Goal: Transaction & Acquisition: Purchase product/service

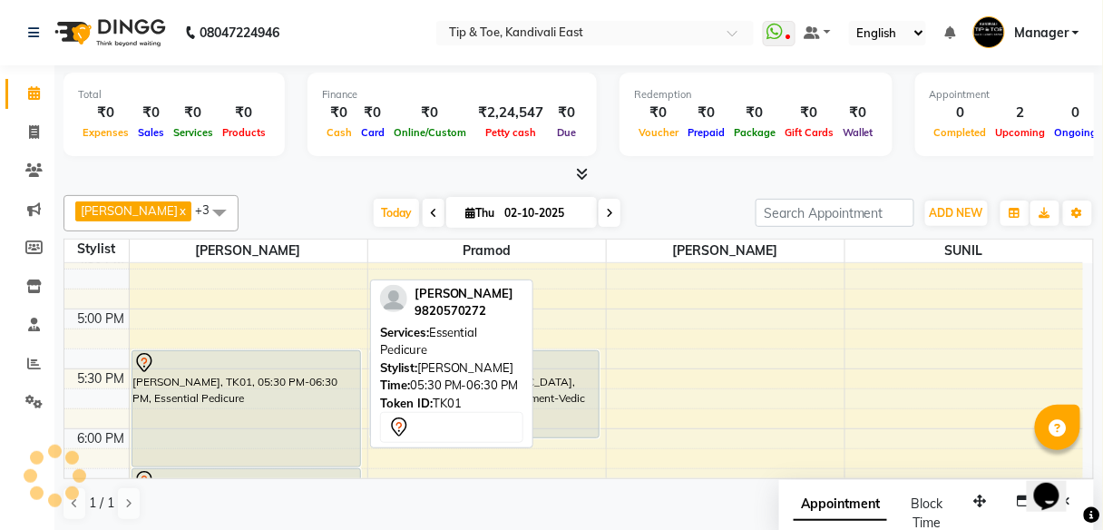
scroll to position [1023, 0]
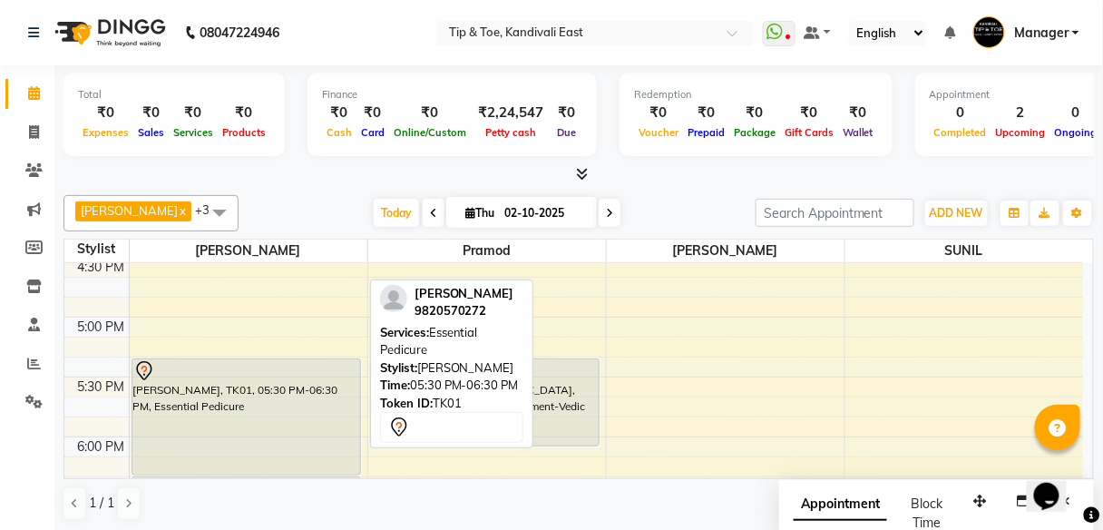
click at [210, 381] on div "[PERSON_NAME], TK01, 05:30 PM-06:30 PM, Essential Pedicure" at bounding box center [246, 416] width 228 height 115
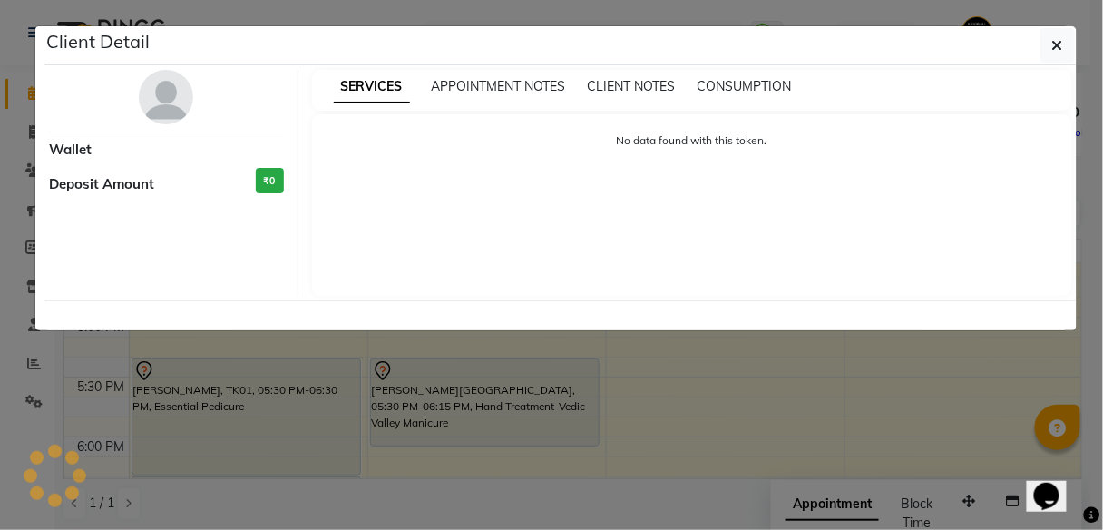
select select "7"
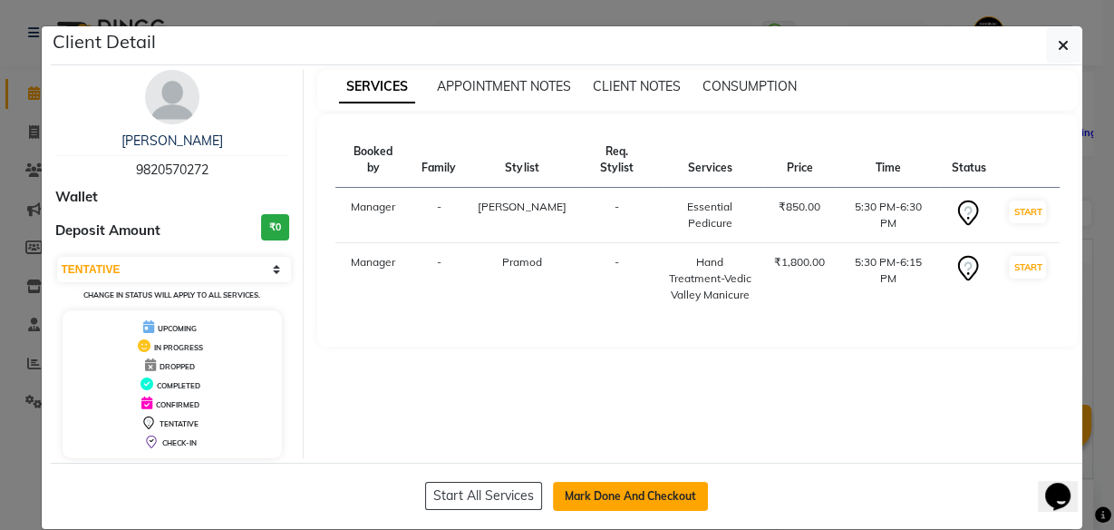
click at [608, 490] on button "Mark Done And Checkout" at bounding box center [630, 496] width 155 height 29
select select "7846"
select select "service"
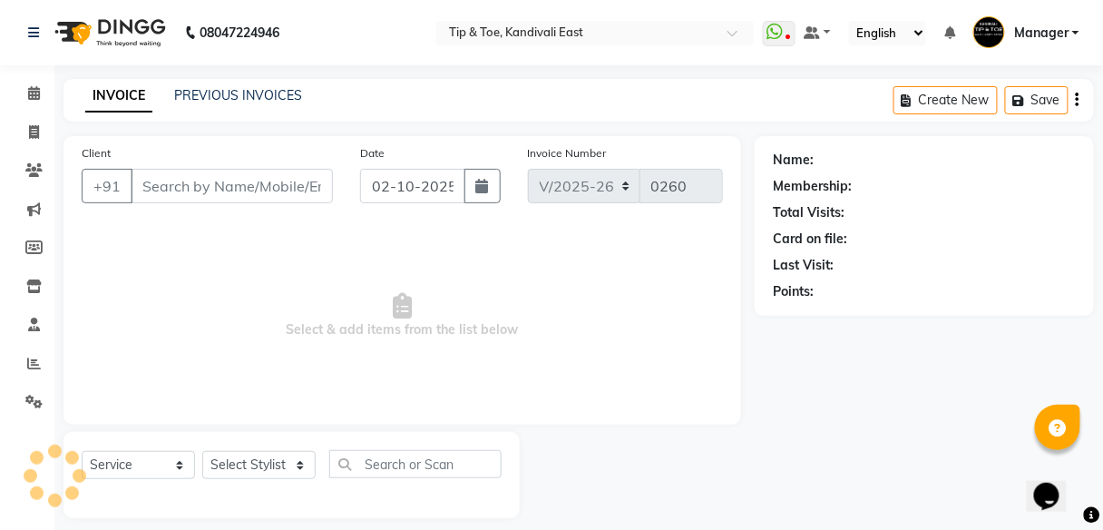
type input "9820570272"
select select "85200"
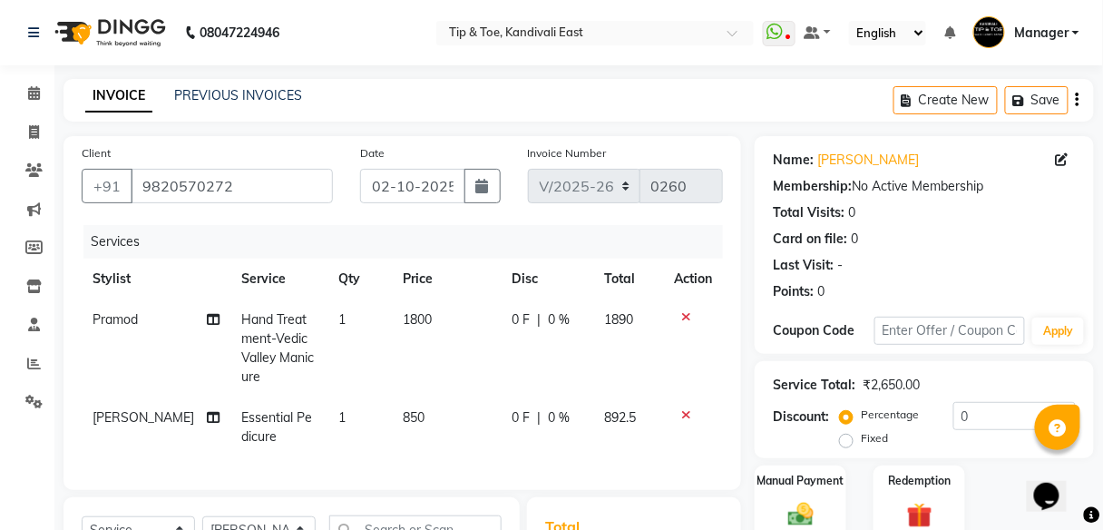
click at [548, 319] on span "0 %" at bounding box center [559, 319] width 22 height 19
select select "70361"
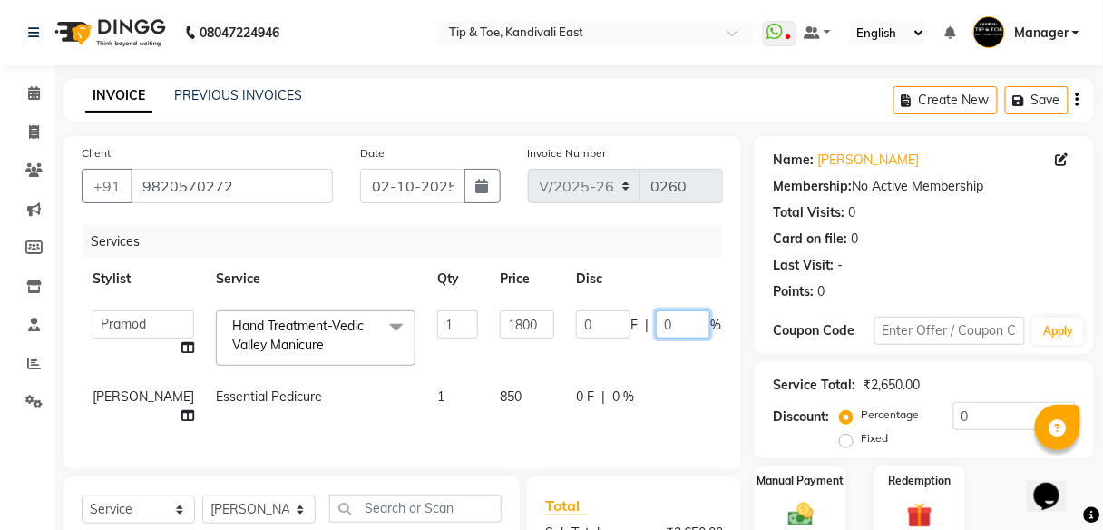
click at [656, 323] on input "0" at bounding box center [683, 324] width 54 height 28
type input "50"
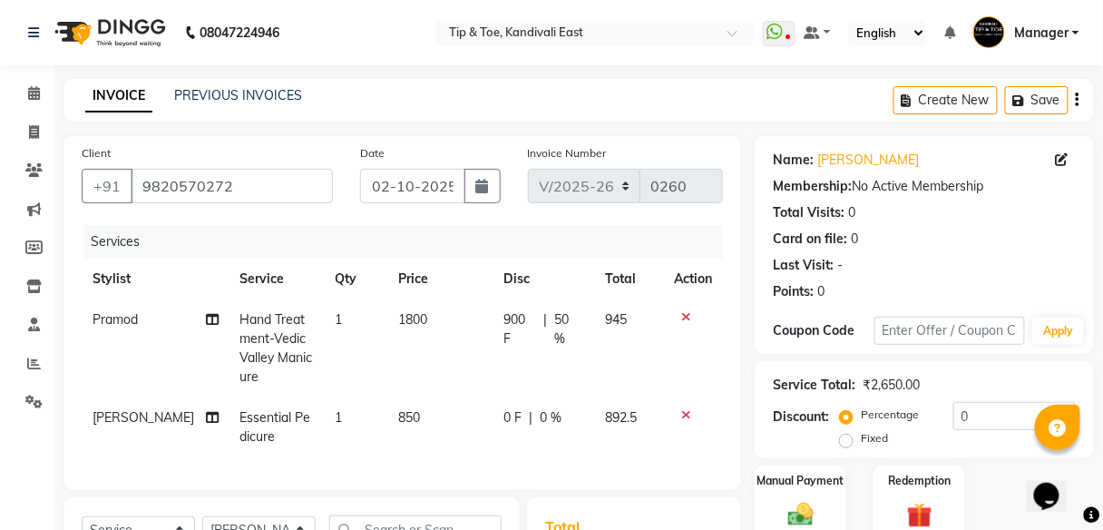
click at [638, 397] on tr "[PERSON_NAME] Essential Pedicure 1 850 0 F | 0 % 892.5" at bounding box center [402, 427] width 641 height 60
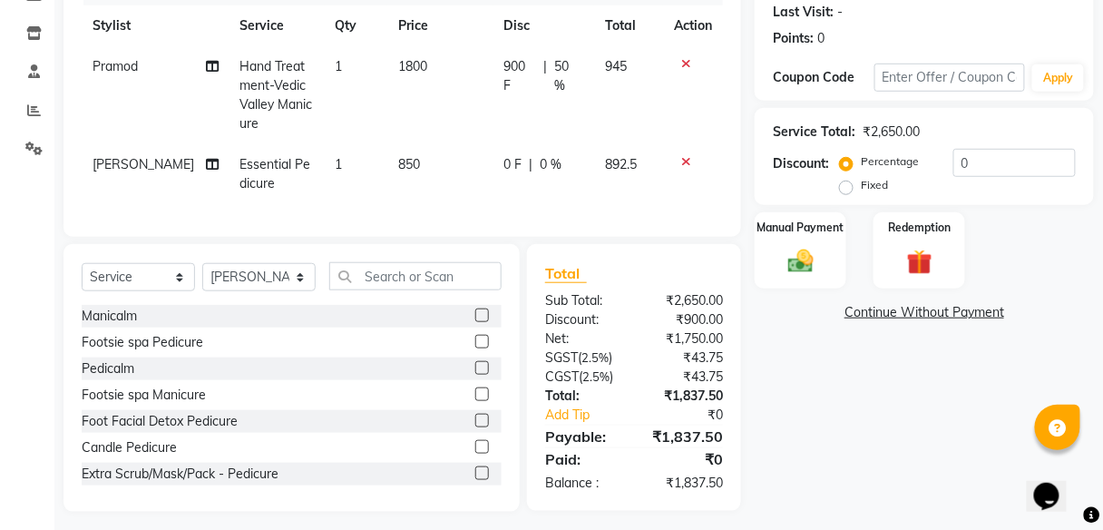
click at [398, 63] on span "1800" at bounding box center [412, 66] width 29 height 16
select select "70361"
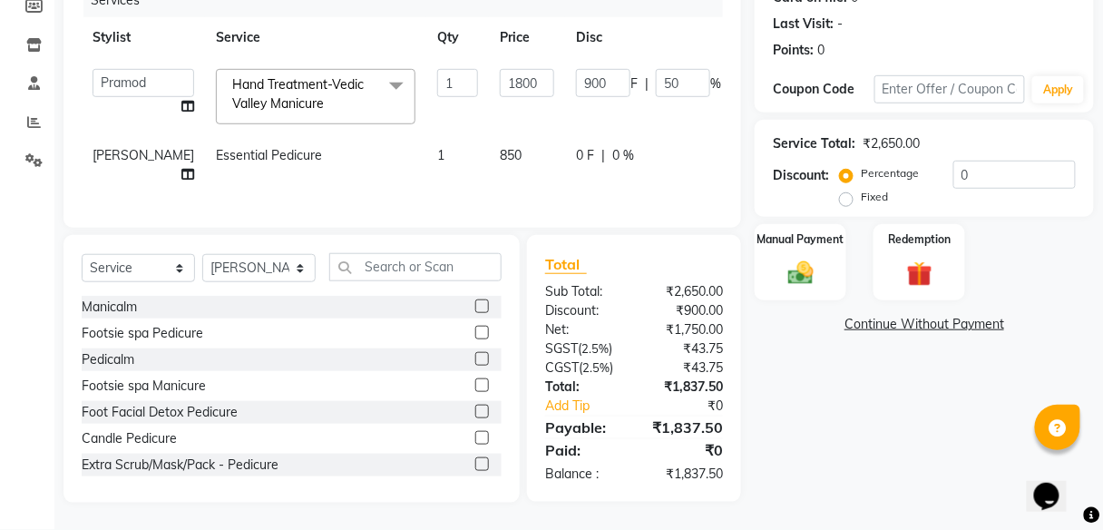
scroll to position [250, 0]
click at [500, 74] on input "1800" at bounding box center [527, 83] width 54 height 28
type input "1500"
click at [565, 176] on td "0 F | 0 %" at bounding box center [648, 165] width 167 height 60
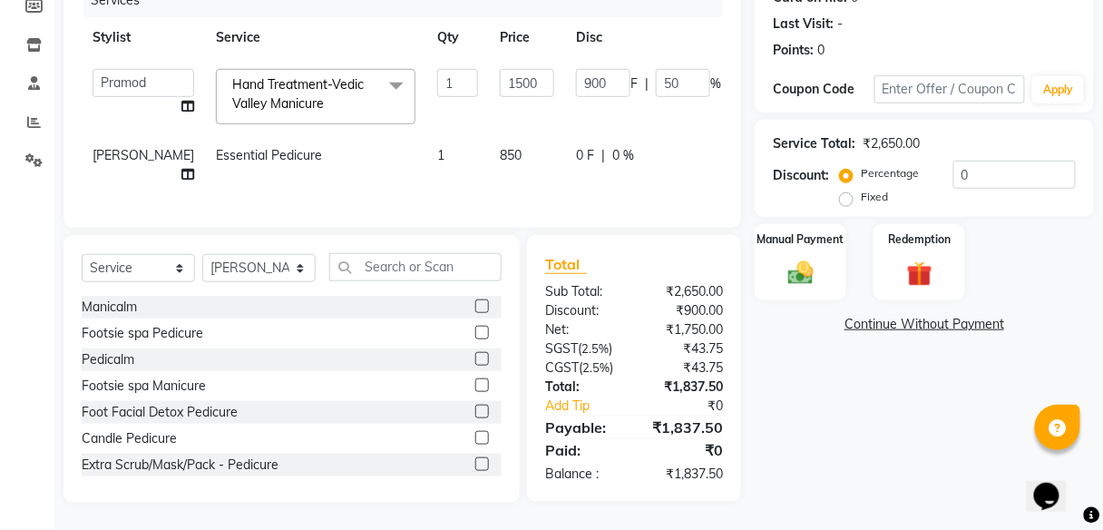
select select "85200"
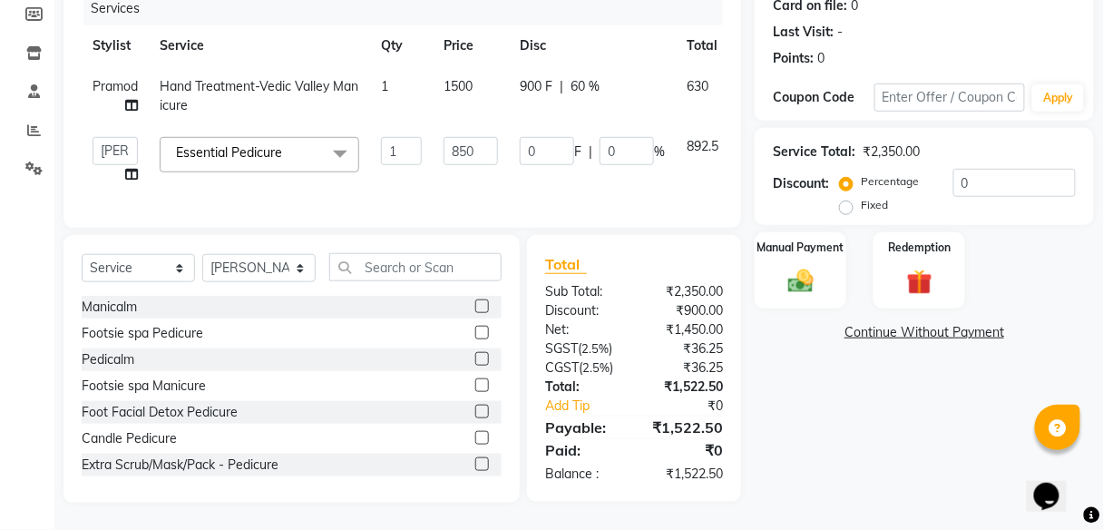
click at [812, 382] on div "Name: [PERSON_NAME] Membership: No Active Membership Total Visits: 0 Card on fi…" at bounding box center [930, 202] width 353 height 599
click at [809, 402] on div "Name: [PERSON_NAME] Membership: No Active Membership Total Visits: 0 Card on fi…" at bounding box center [930, 202] width 353 height 599
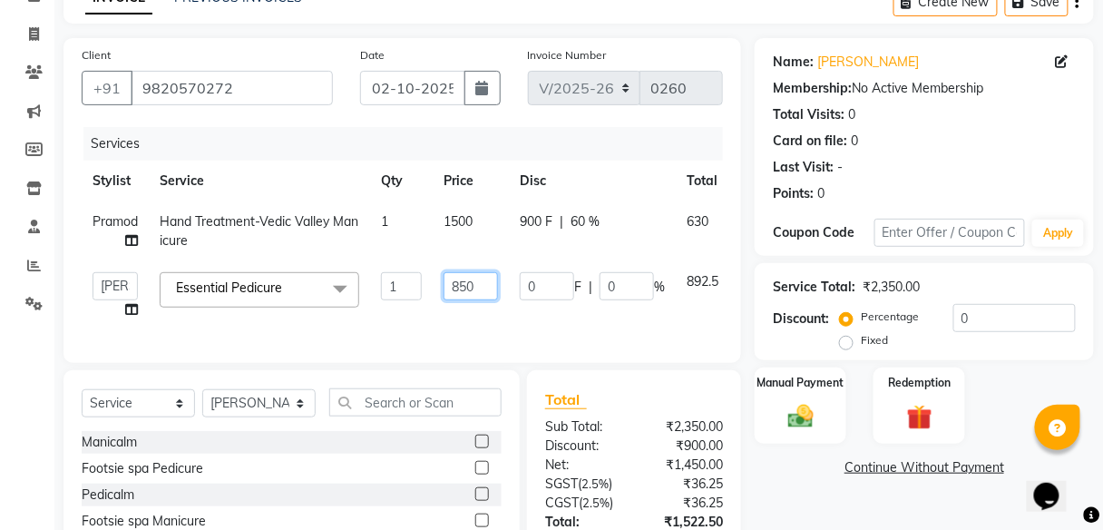
click at [475, 287] on input "850" at bounding box center [470, 286] width 54 height 28
type input "8"
type input "1000"
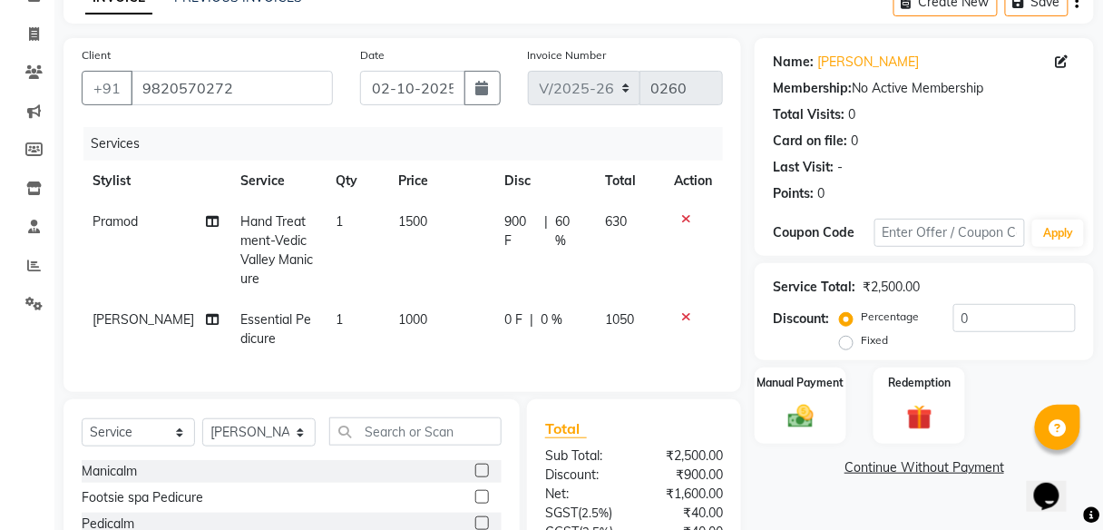
click at [483, 322] on td "1000" at bounding box center [441, 329] width 106 height 60
select select "85200"
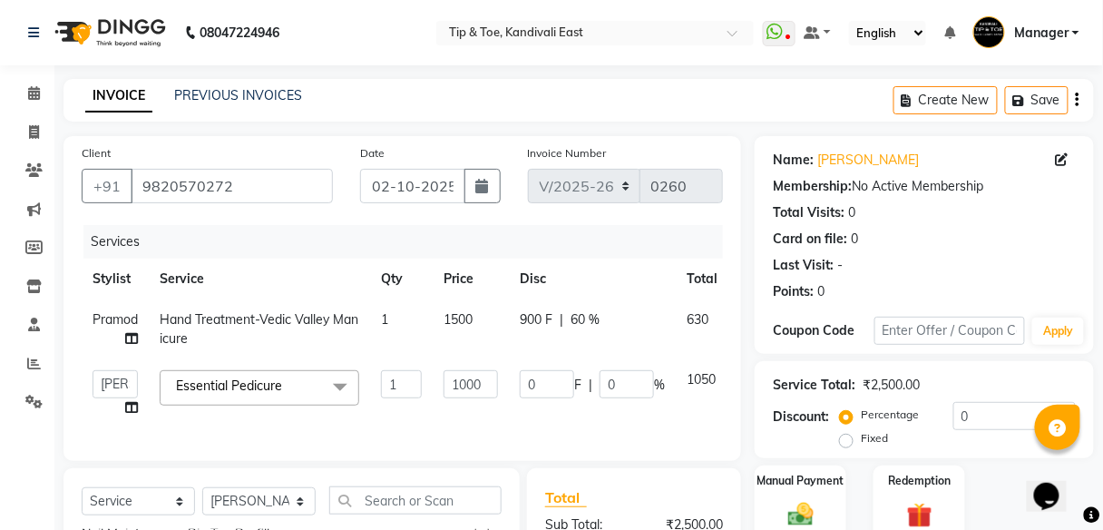
scroll to position [218, 0]
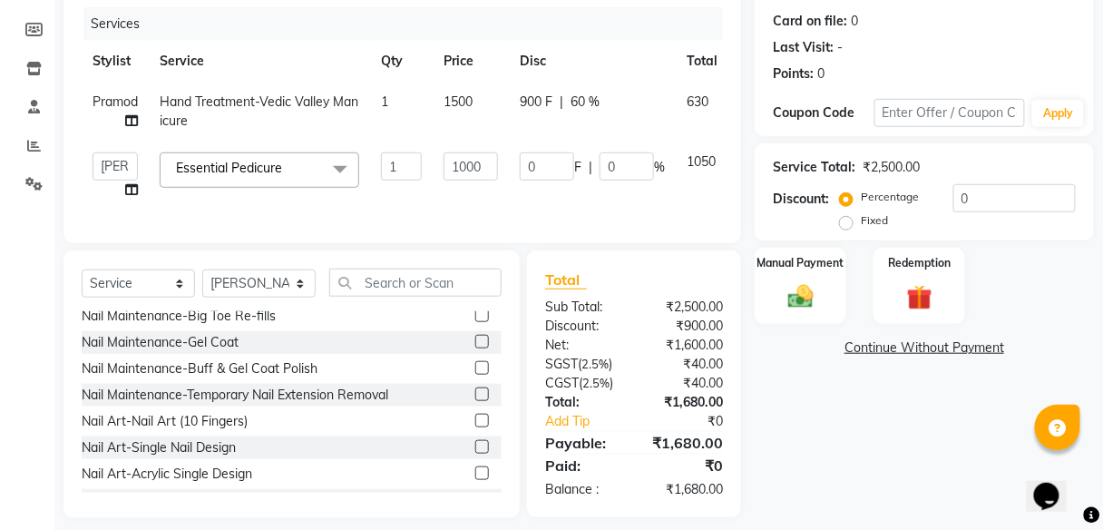
click at [811, 460] on div "Name: [PERSON_NAME] Membership: No Active Membership Total Visits: 0 Card on fi…" at bounding box center [930, 217] width 353 height 599
click at [861, 472] on div "Name: [PERSON_NAME] Membership: No Active Membership Total Visits: 0 Card on fi…" at bounding box center [930, 217] width 353 height 599
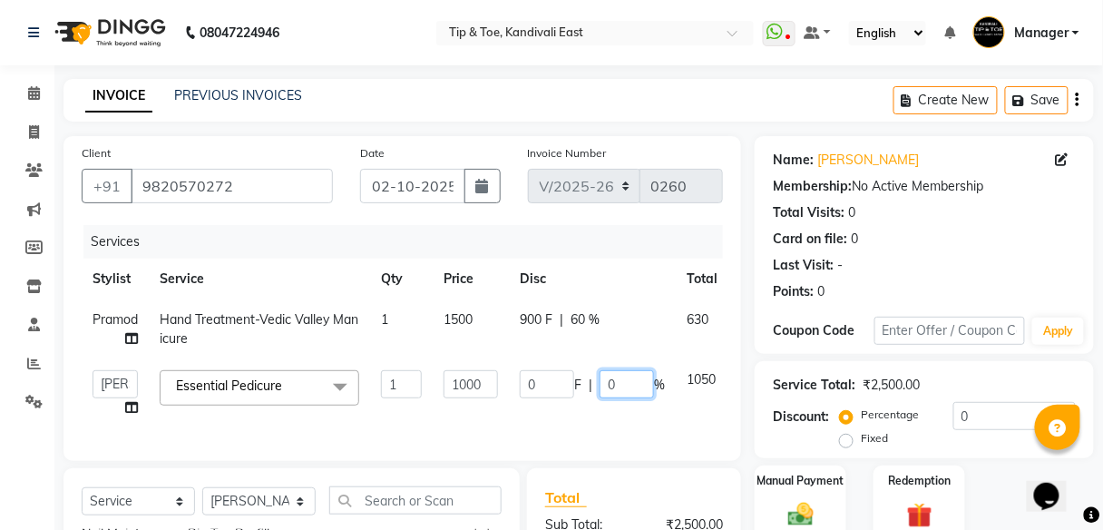
click at [606, 382] on input "0" at bounding box center [626, 384] width 54 height 28
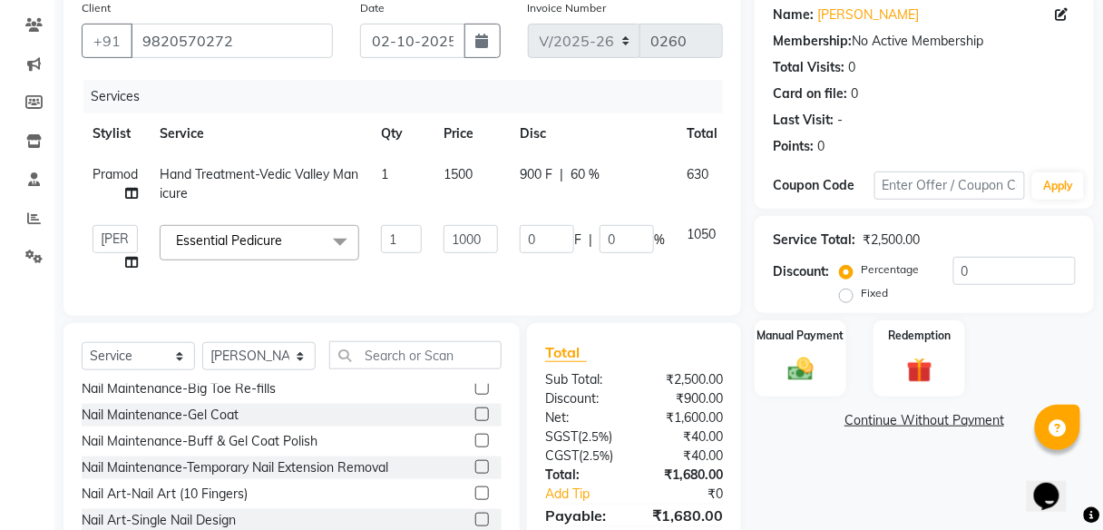
click at [581, 171] on td "900 F | 60 %" at bounding box center [592, 184] width 167 height 60
select select "70361"
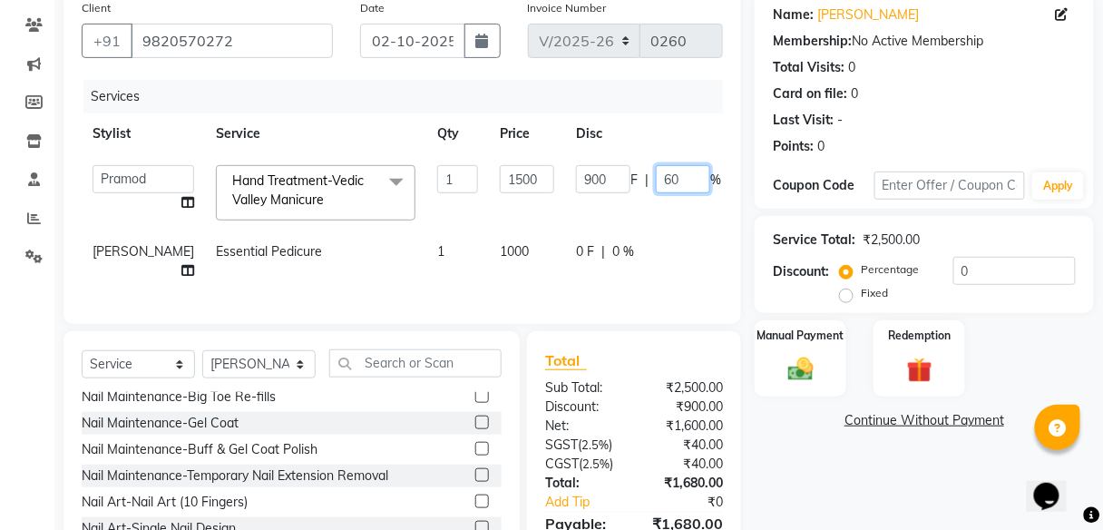
click at [656, 180] on input "60" at bounding box center [683, 179] width 54 height 28
type input "50"
click at [616, 259] on tr "[PERSON_NAME] Essential Pedicure 1 1000 0 F | 0 % 1050" at bounding box center [463, 261] width 763 height 60
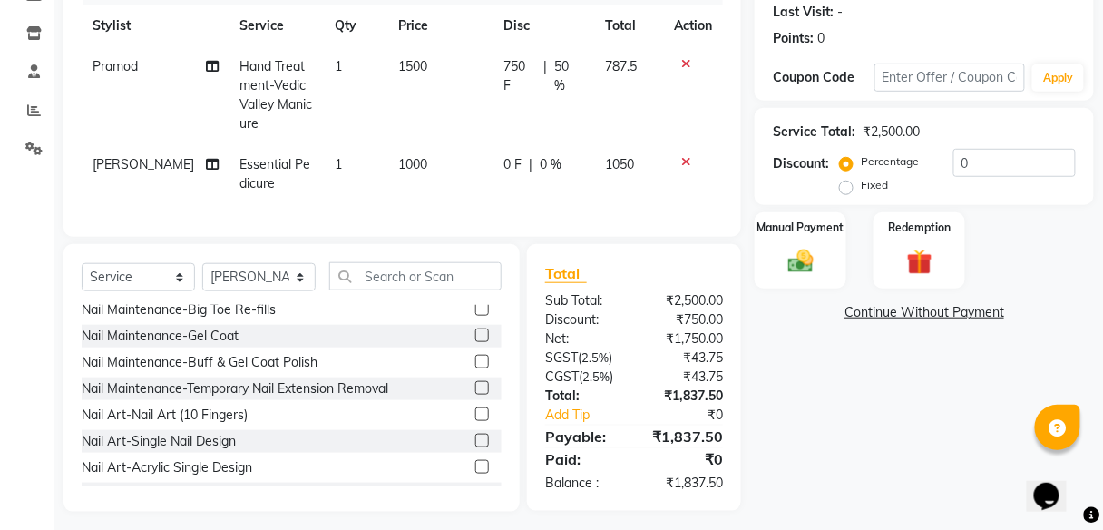
scroll to position [35, 0]
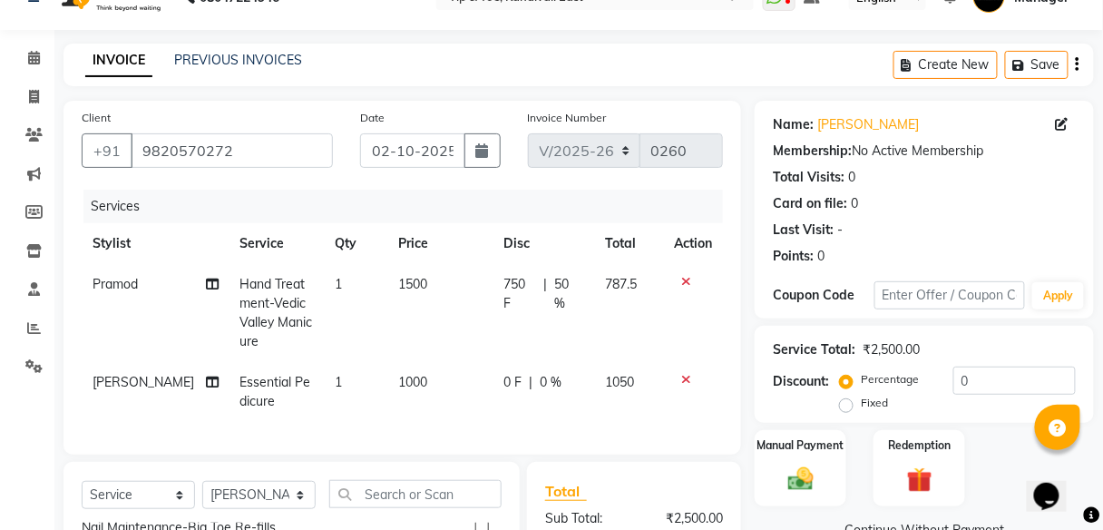
click at [530, 373] on div "0 F | 0 %" at bounding box center [543, 382] width 79 height 19
select select "85200"
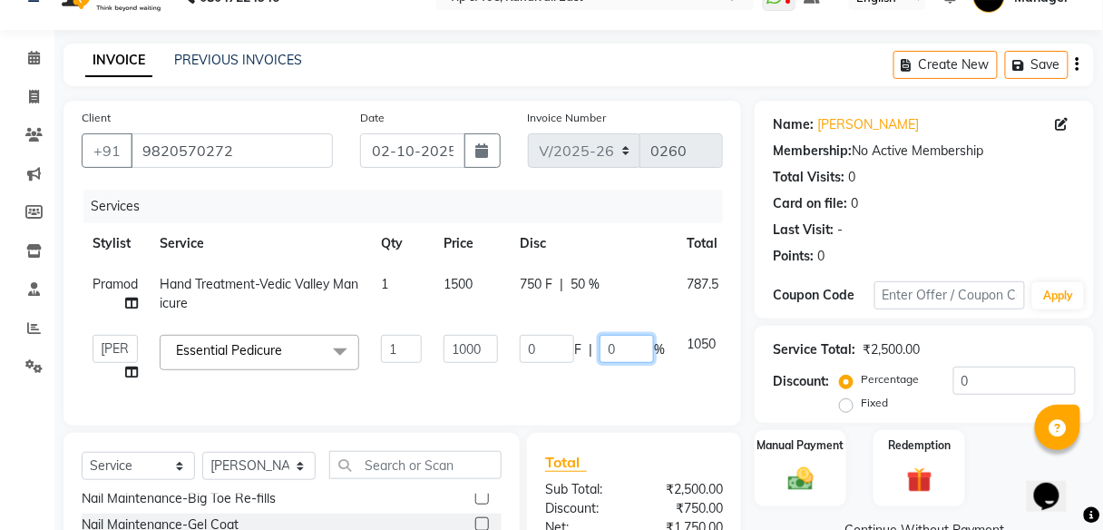
click at [607, 345] on input "0" at bounding box center [626, 349] width 54 height 28
type input "50"
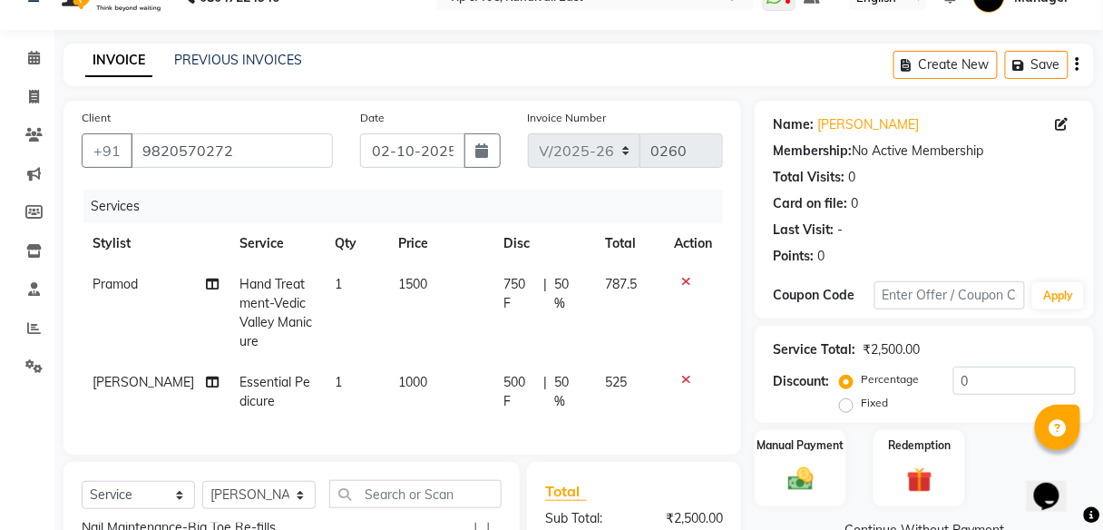
click at [597, 394] on div "Services Stylist Service Qty Price Disc Total Action Pramod Hand Treatment-Vedi…" at bounding box center [402, 313] width 641 height 247
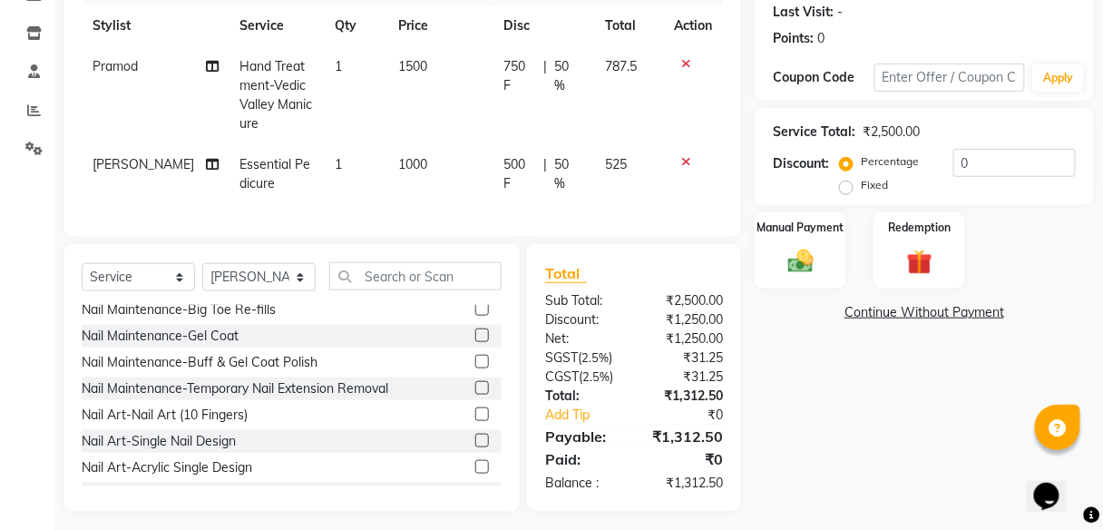
scroll to position [108, 0]
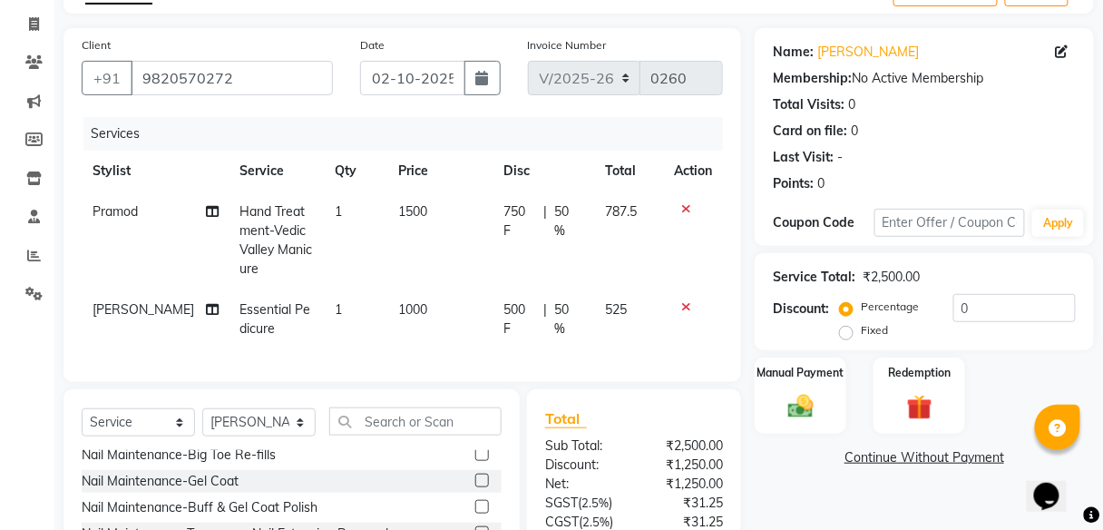
click at [554, 300] on span "50 %" at bounding box center [568, 319] width 29 height 38
select select "85200"
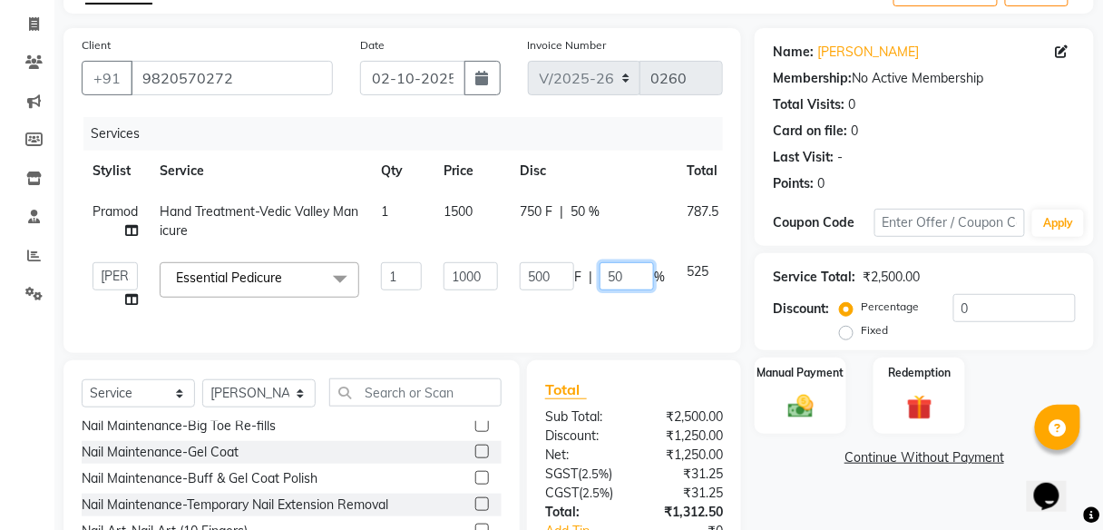
click at [613, 270] on input "50" at bounding box center [626, 276] width 54 height 28
type input "20"
click at [602, 316] on tr "[PERSON_NAME] Manager Poonam Juhu Pramod [PERSON_NAME] [PERSON_NAME] [PERSON_NA…" at bounding box center [435, 285] width 707 height 69
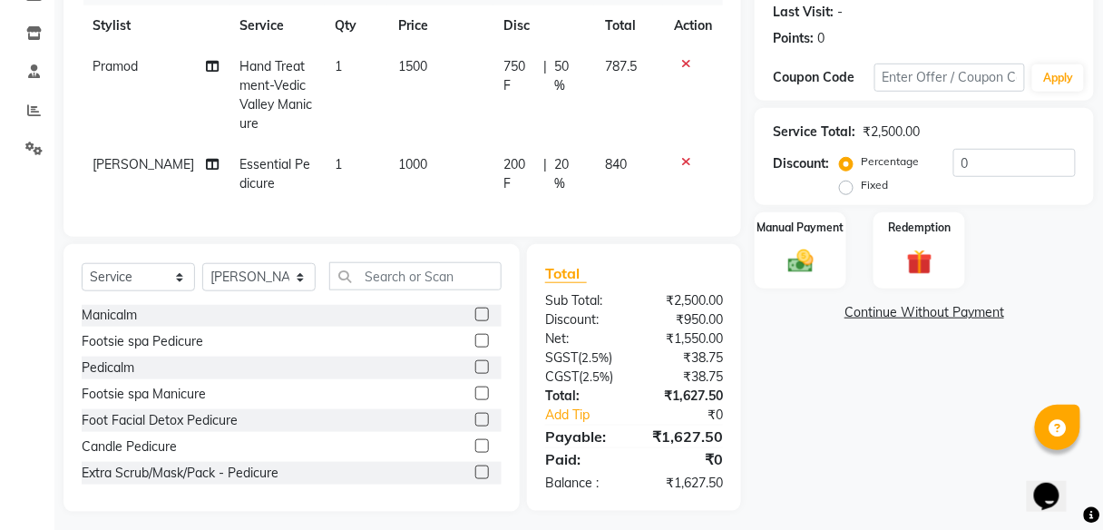
scroll to position [0, 0]
click at [474, 174] on td "1000" at bounding box center [440, 174] width 106 height 60
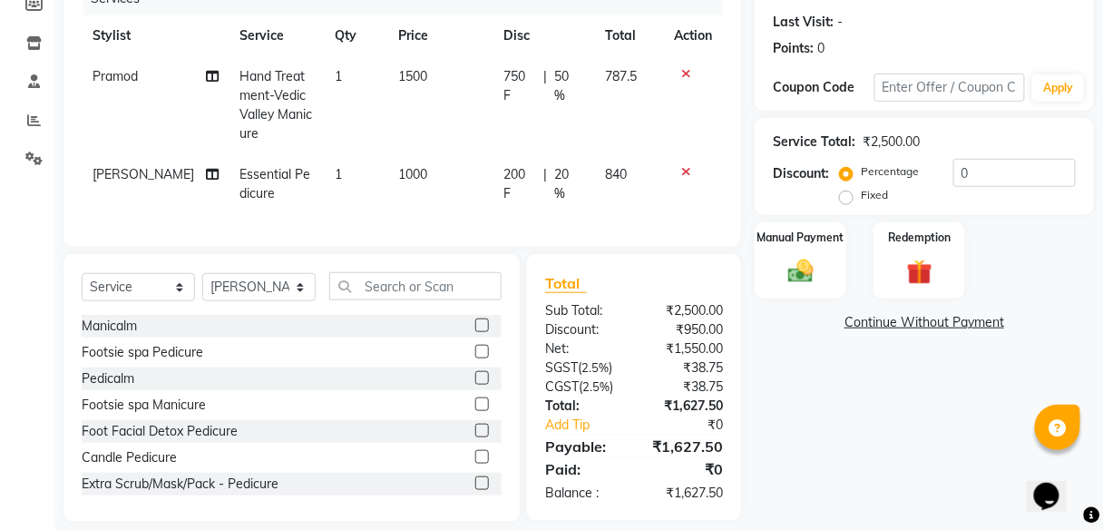
select select "85200"
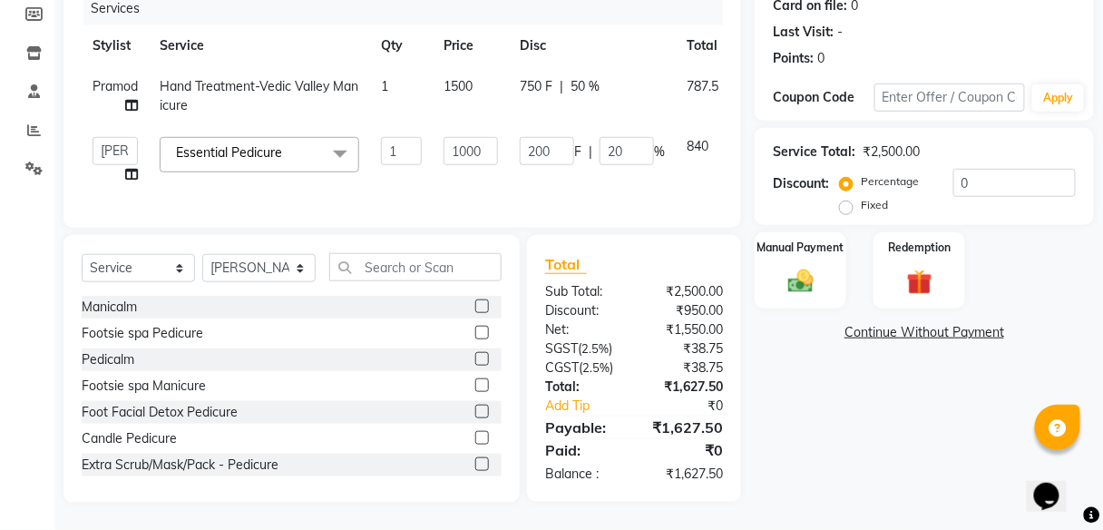
scroll to position [98, 0]
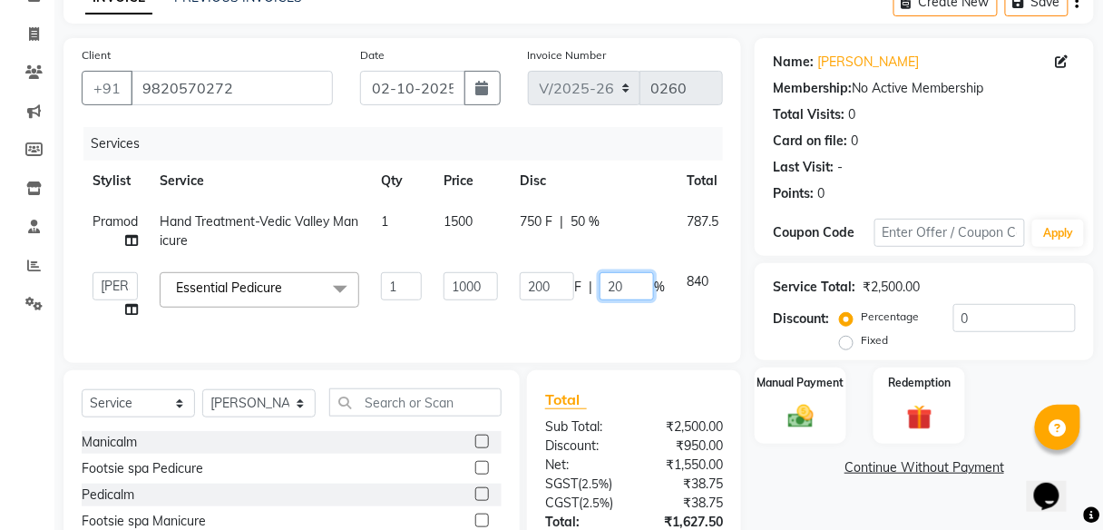
click at [613, 282] on input "20" at bounding box center [626, 286] width 54 height 28
type input "0"
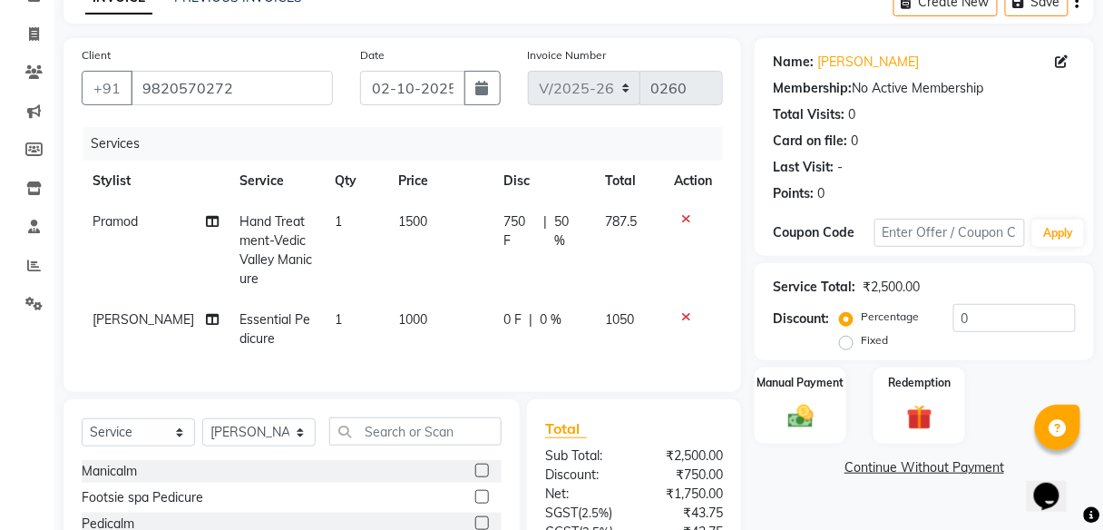
click at [546, 323] on td "0 F | 0 %" at bounding box center [543, 329] width 101 height 60
select select "85200"
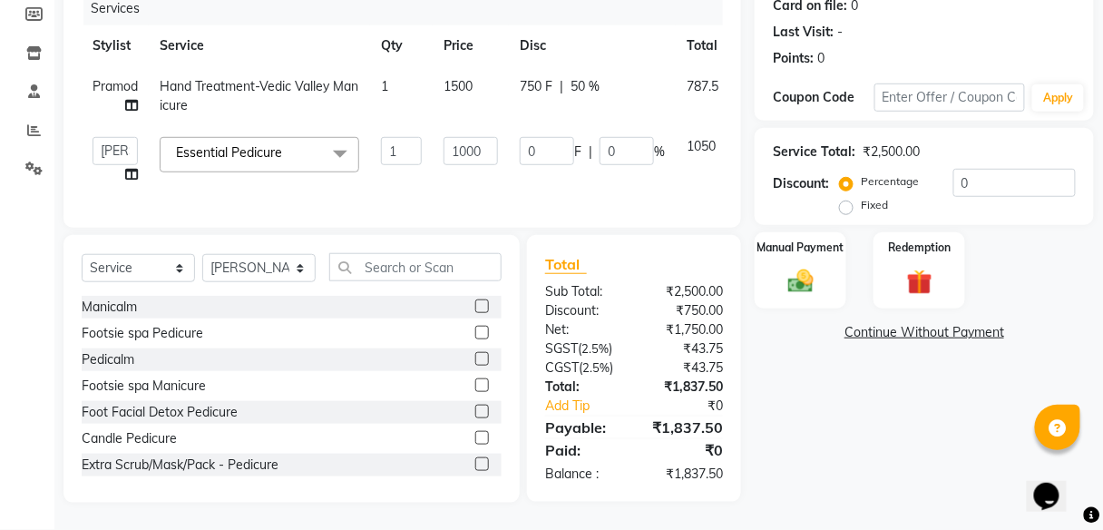
scroll to position [25, 0]
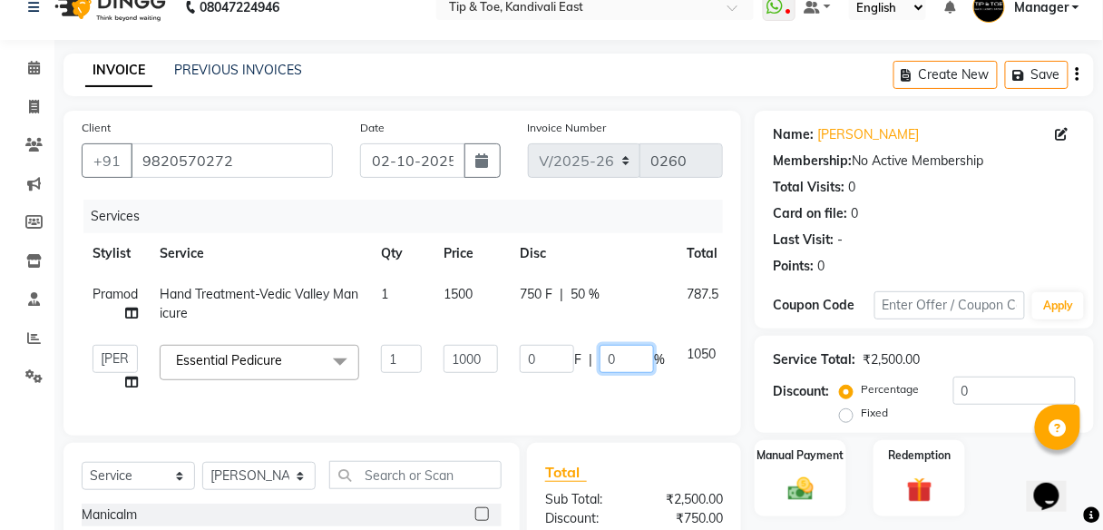
click at [602, 355] on input "0" at bounding box center [626, 359] width 54 height 28
type input "20"
click at [593, 395] on tr "[PERSON_NAME] Manager Poonam Juhu Pramod [PERSON_NAME] [PERSON_NAME] [PERSON_NA…" at bounding box center [435, 368] width 707 height 69
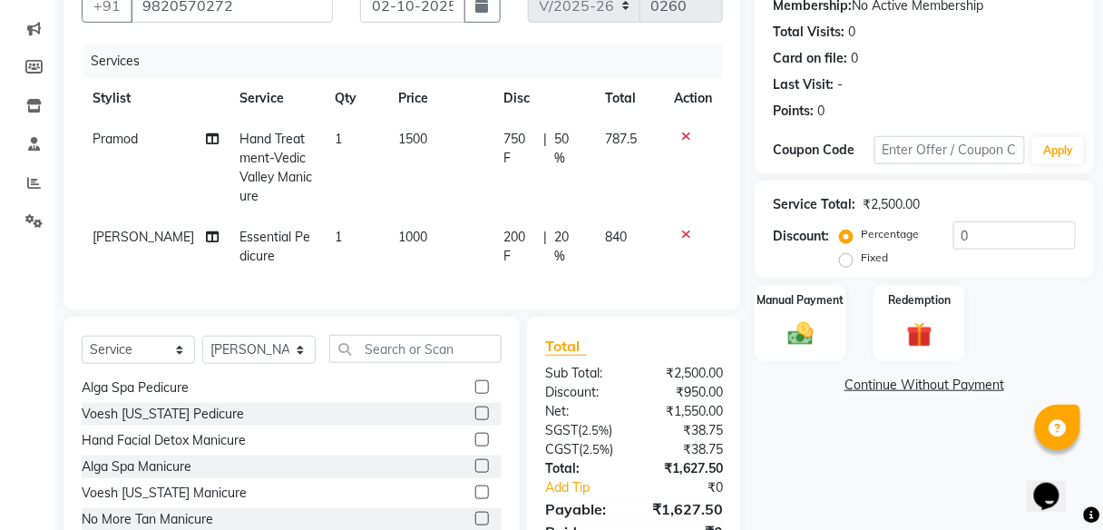
scroll to position [253, 0]
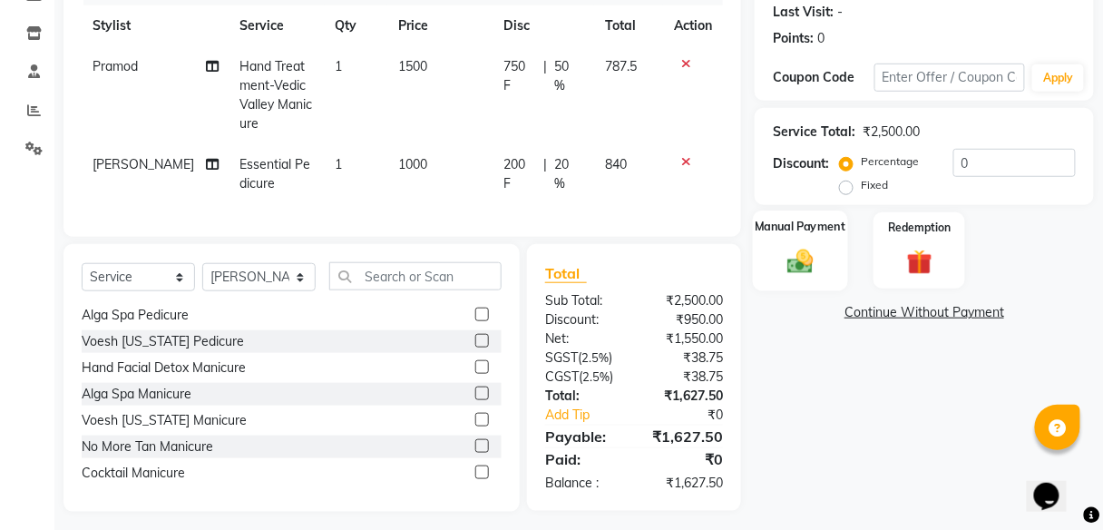
click at [809, 249] on img at bounding box center [800, 261] width 43 height 31
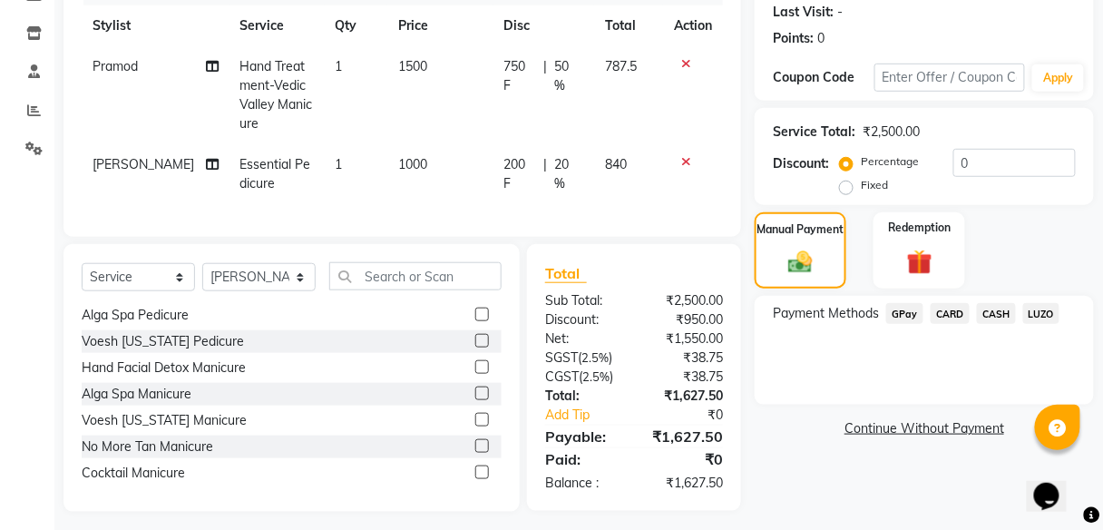
click at [996, 316] on span "CASH" at bounding box center [996, 313] width 39 height 21
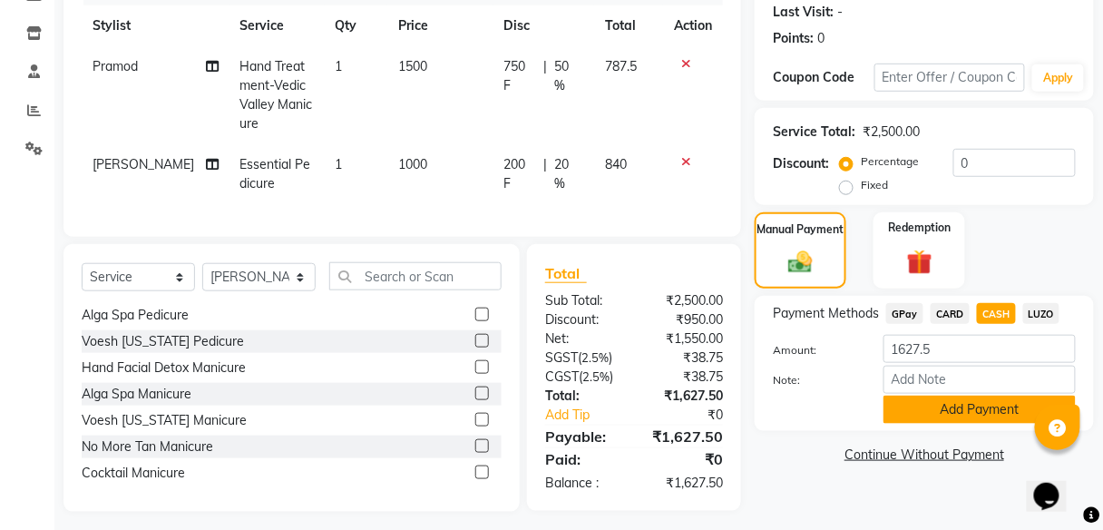
click at [950, 414] on button "Add Payment" at bounding box center [979, 409] width 192 height 28
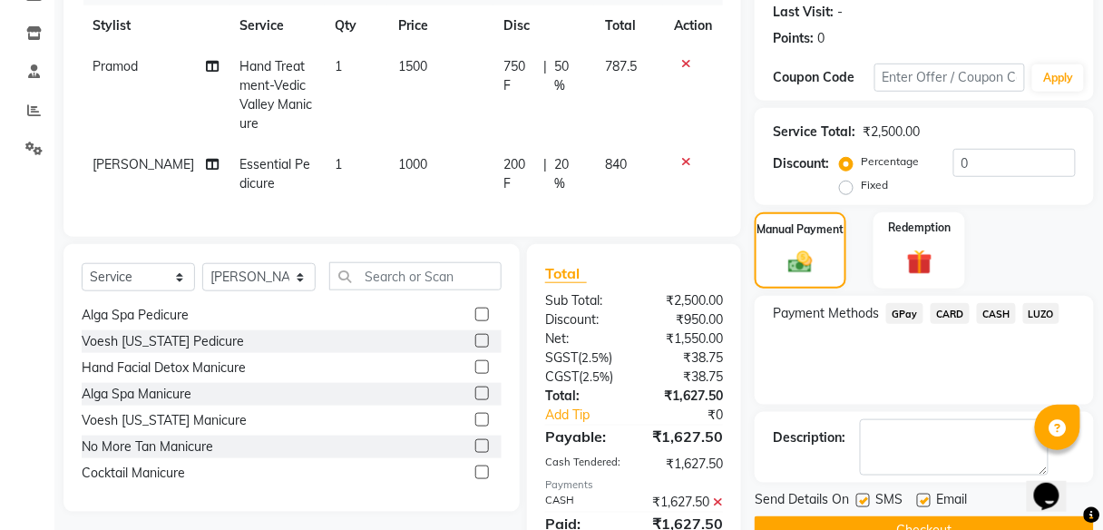
scroll to position [335, 0]
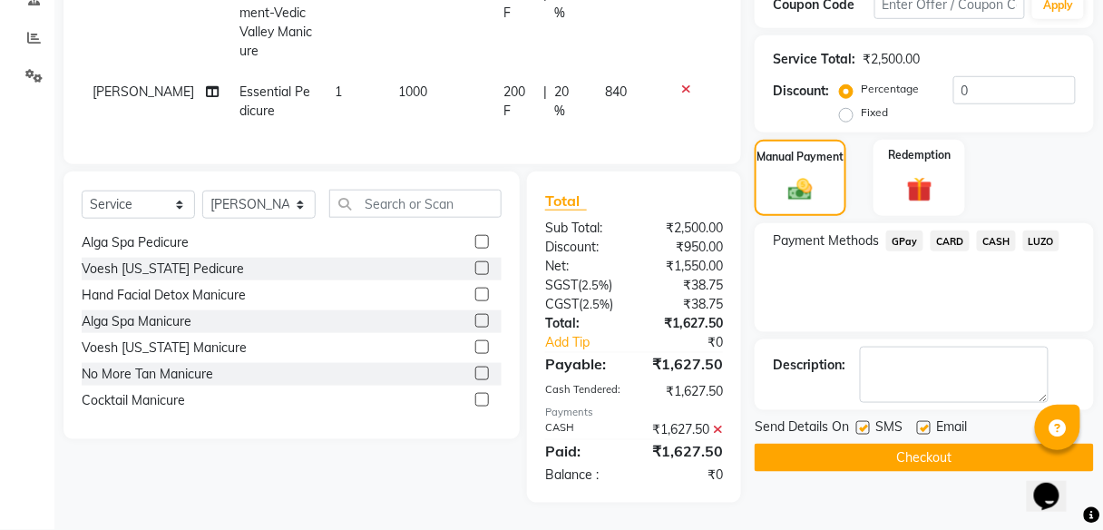
click at [870, 450] on button "Checkout" at bounding box center [923, 457] width 339 height 28
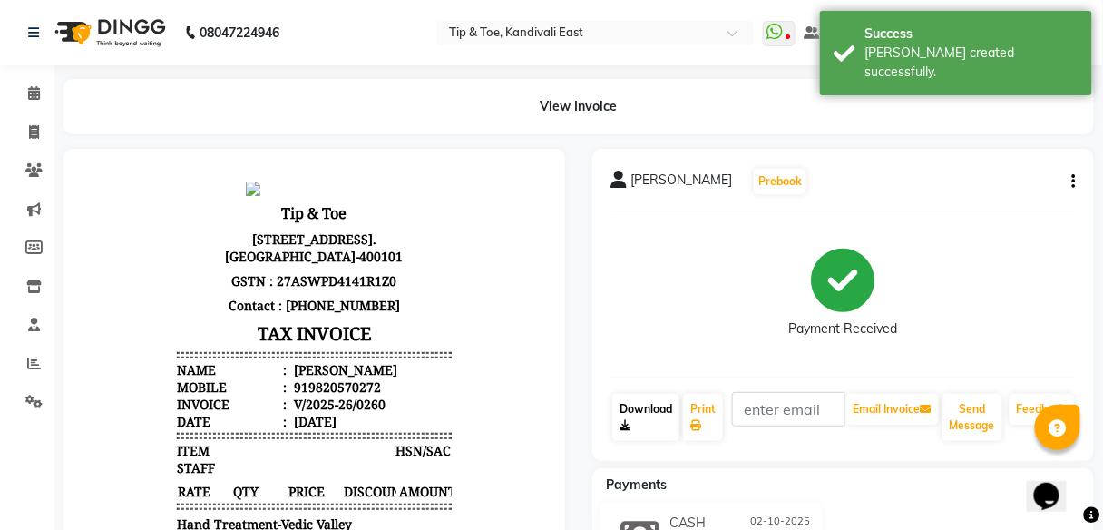
click at [652, 435] on link "Download" at bounding box center [645, 417] width 67 height 47
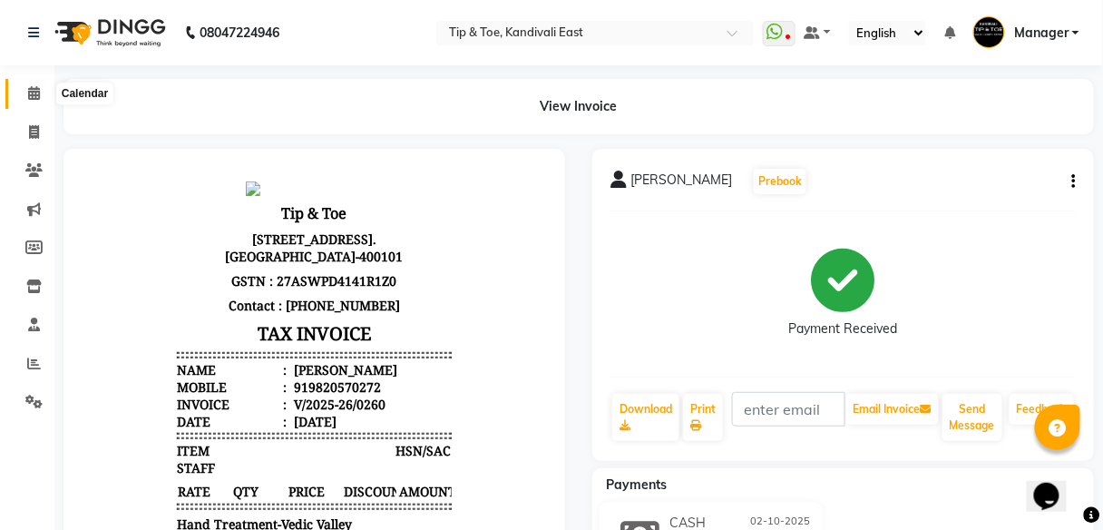
click at [36, 92] on icon at bounding box center [34, 93] width 12 height 14
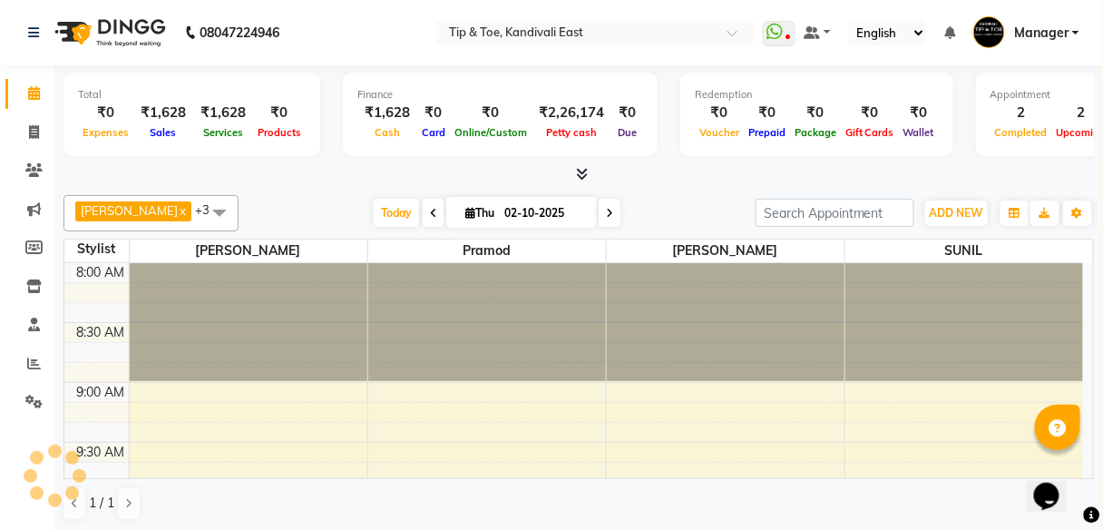
scroll to position [1178, 0]
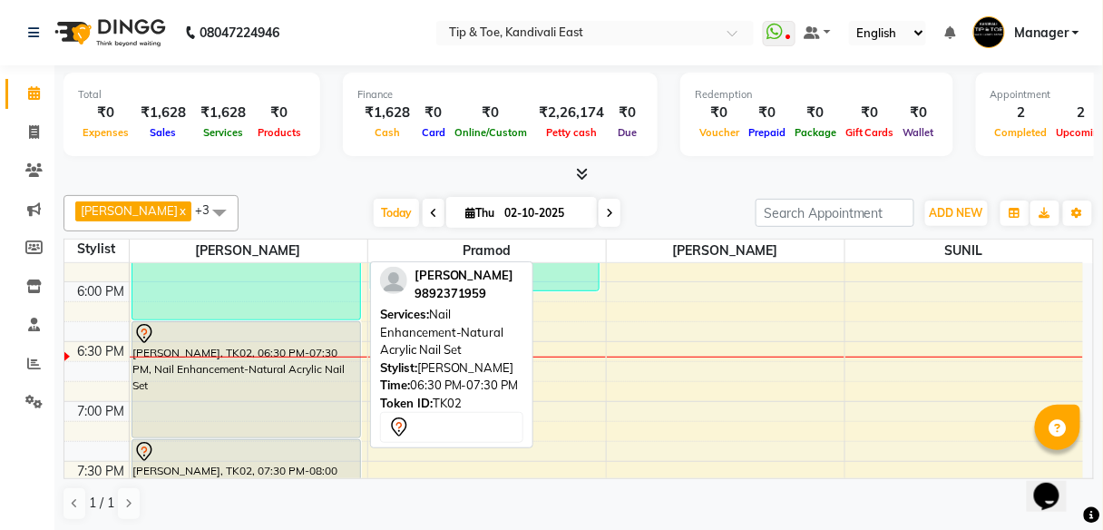
click at [230, 414] on div "[PERSON_NAME], TK02, 06:30 PM-07:30 PM, Nail Enhancement-Natural Acrylic Nail S…" at bounding box center [246, 379] width 228 height 115
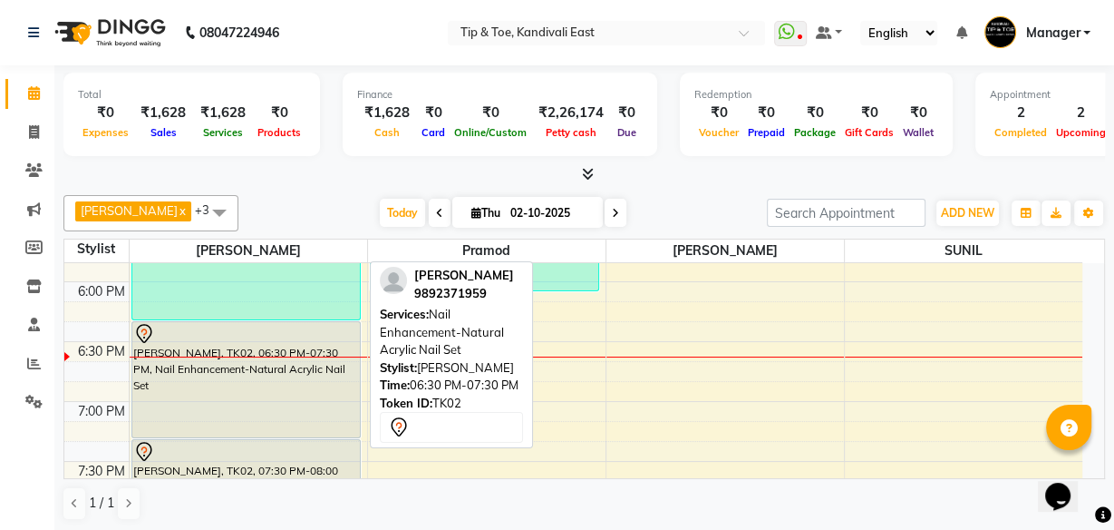
select select "7"
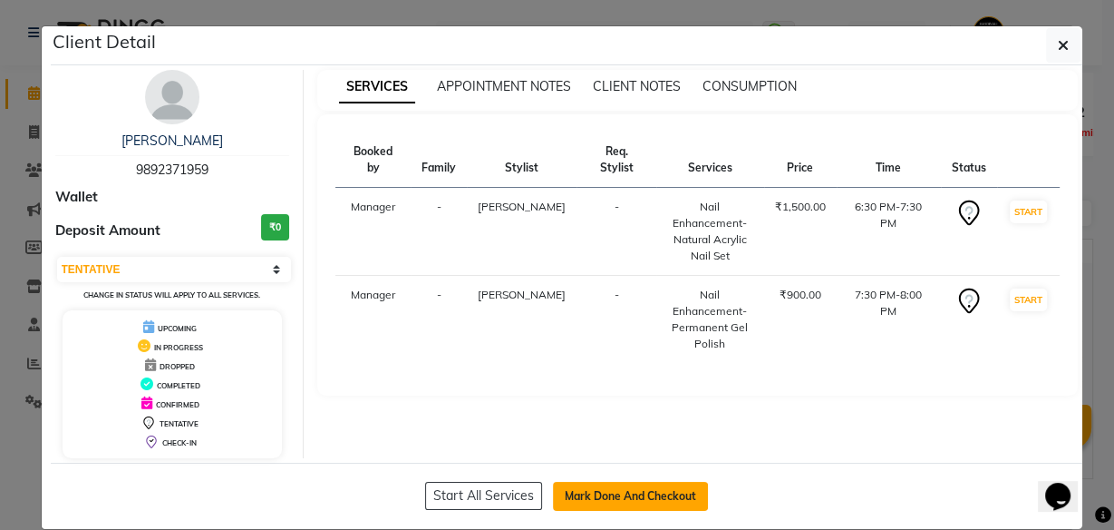
click at [622, 493] on button "Mark Done And Checkout" at bounding box center [630, 496] width 155 height 29
select select "service"
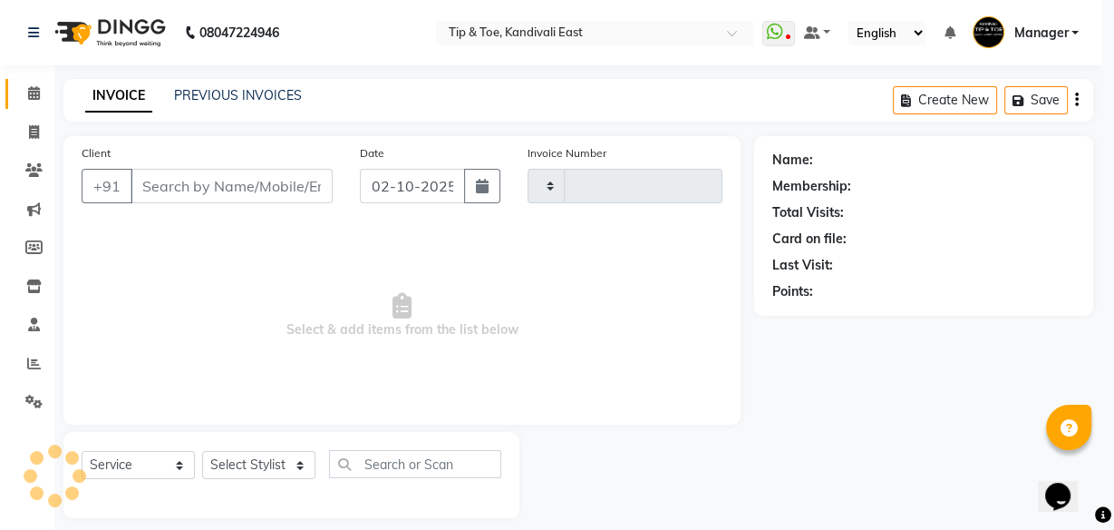
type input "0261"
select select "7846"
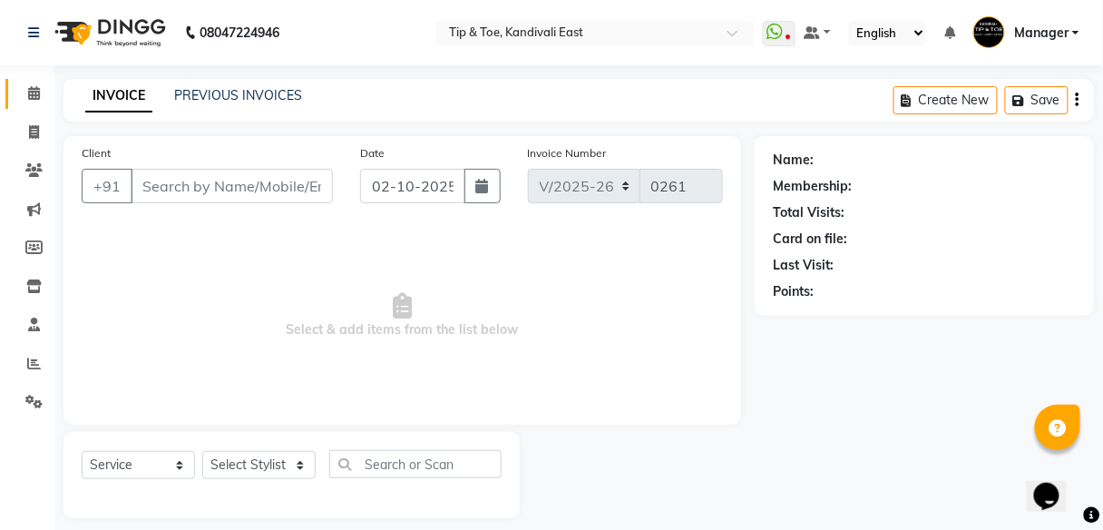
type input "9892371959"
select select "85200"
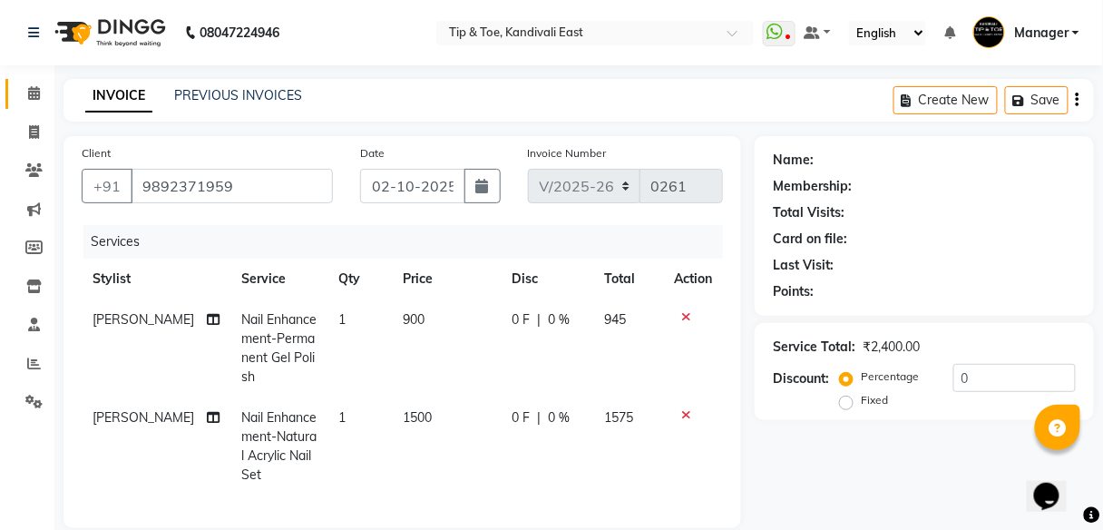
select select "1: Object"
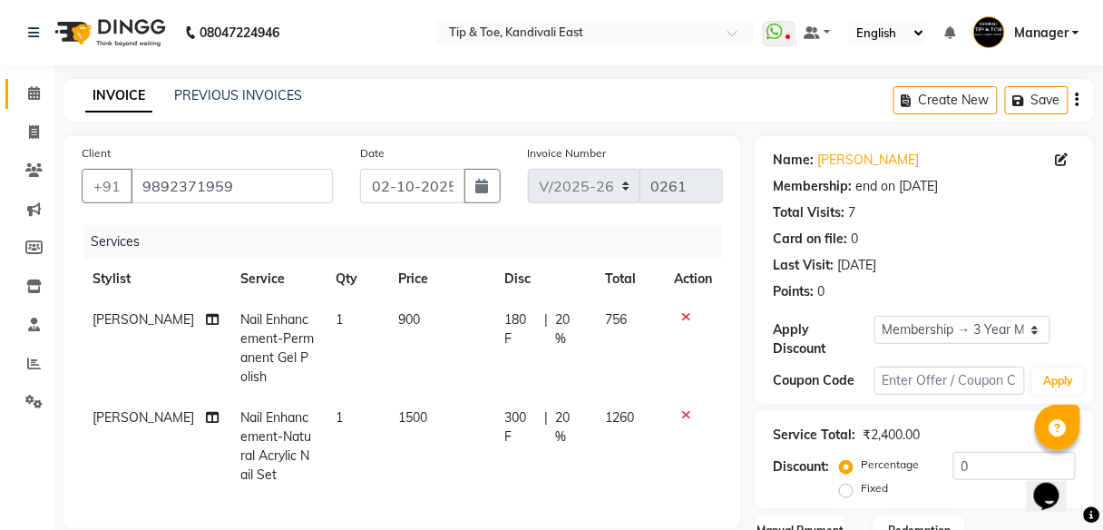
type input "20"
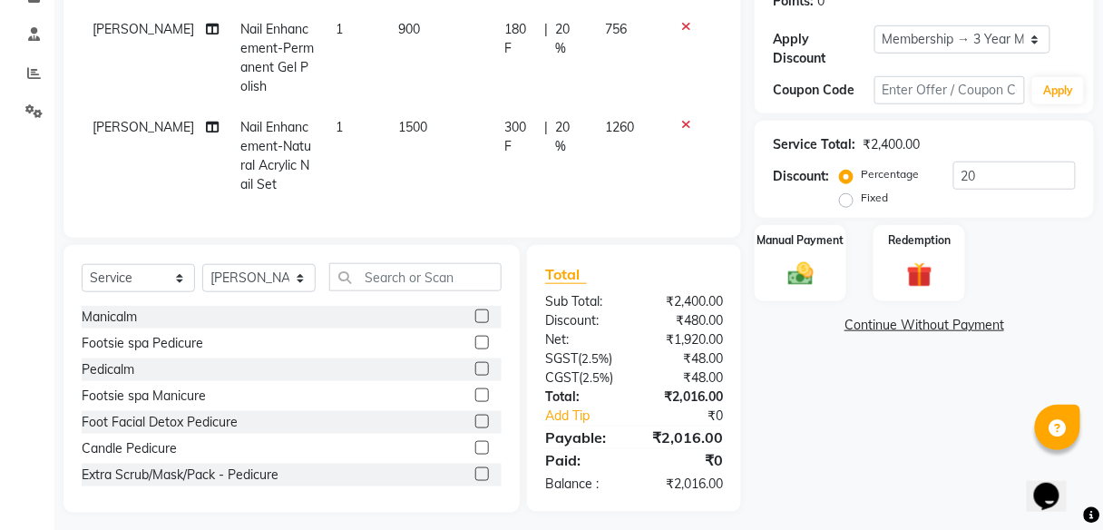
scroll to position [145, 0]
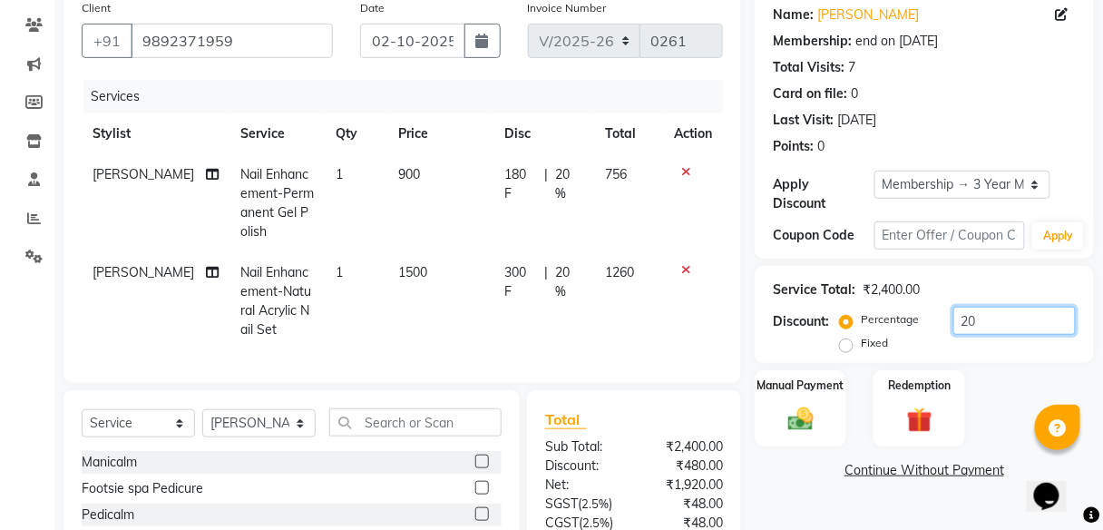
drag, startPoint x: 982, startPoint y: 325, endPoint x: 866, endPoint y: 336, distance: 116.6
click at [881, 329] on div "Percentage Fixed 20" at bounding box center [959, 331] width 232 height 49
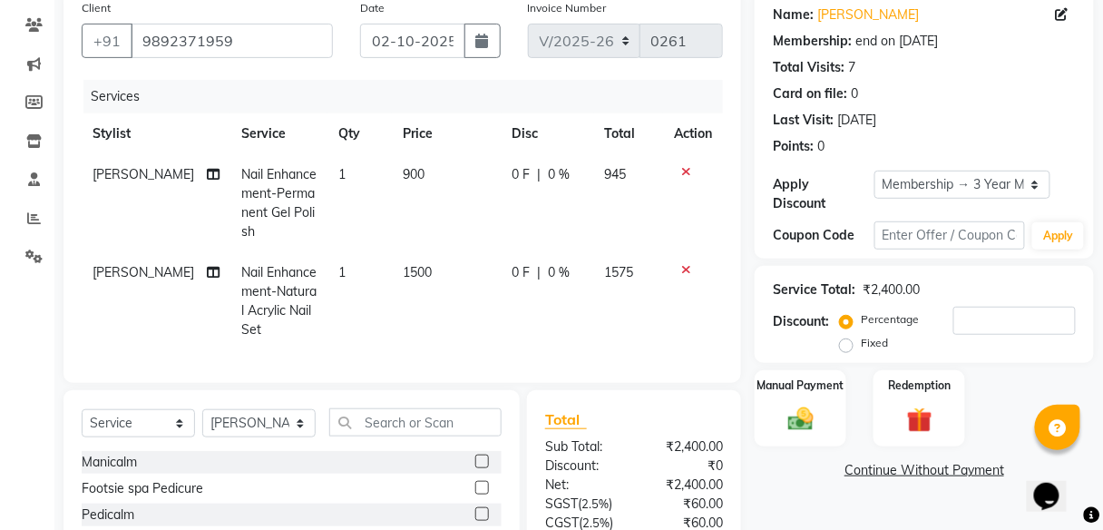
click at [540, 269] on div "0 F | 0 %" at bounding box center [547, 272] width 71 height 19
select select "85200"
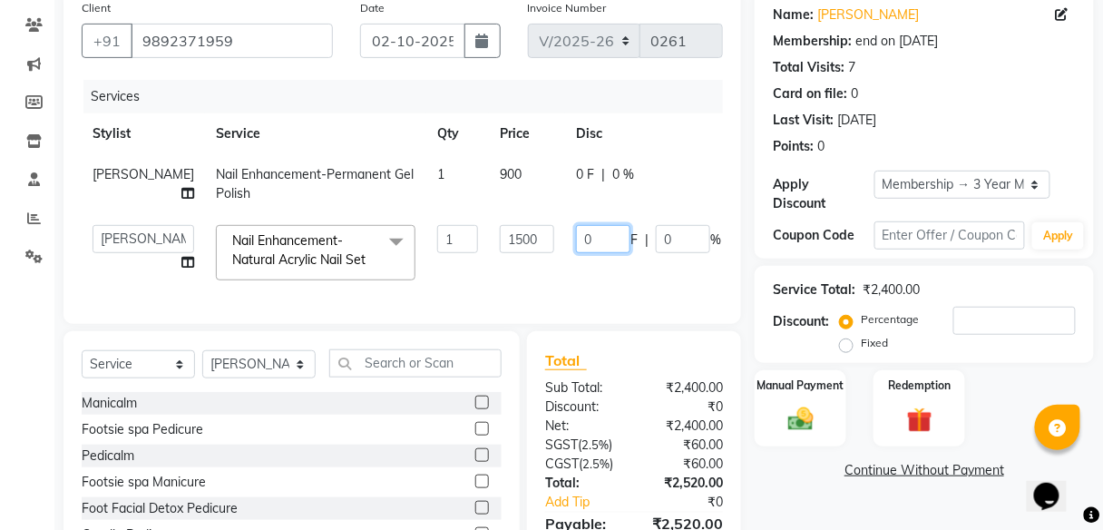
click at [576, 242] on input "0" at bounding box center [603, 239] width 54 height 28
click at [981, 326] on input "number" at bounding box center [1014, 321] width 122 height 28
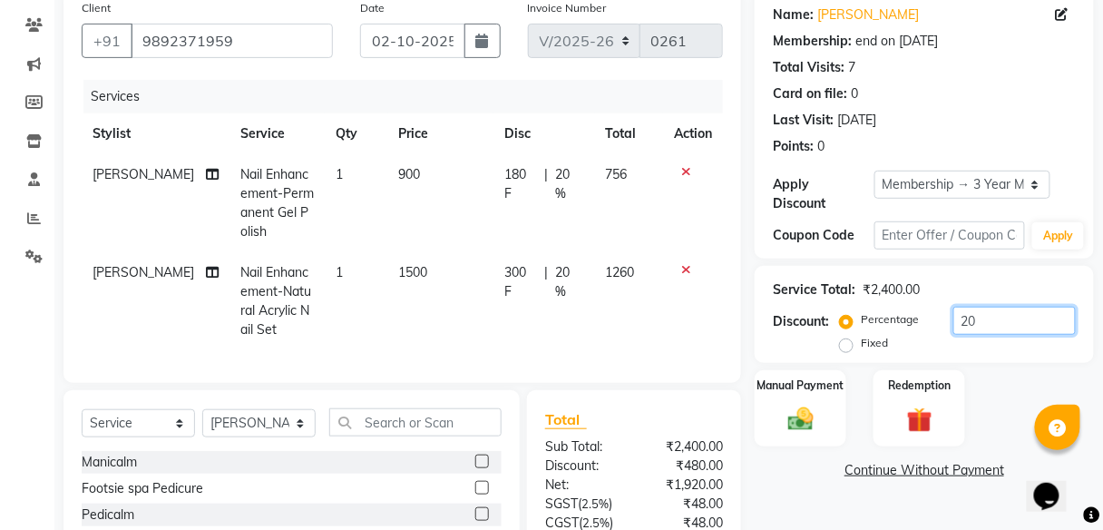
scroll to position [310, 0]
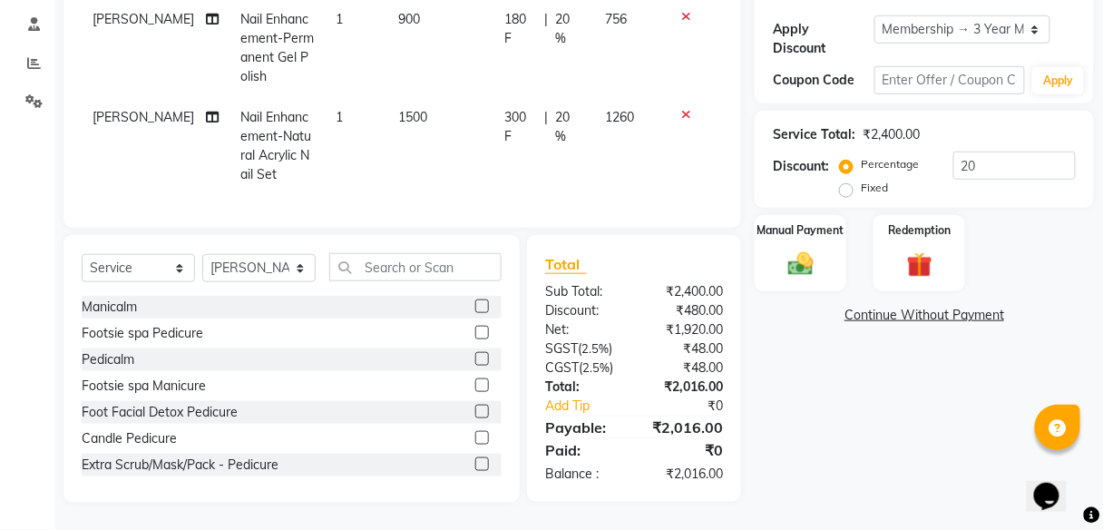
click at [827, 387] on div "Name: [PERSON_NAME] Membership: end on [DATE] Total Visits: 7 Card on file: 0 L…" at bounding box center [930, 169] width 353 height 667
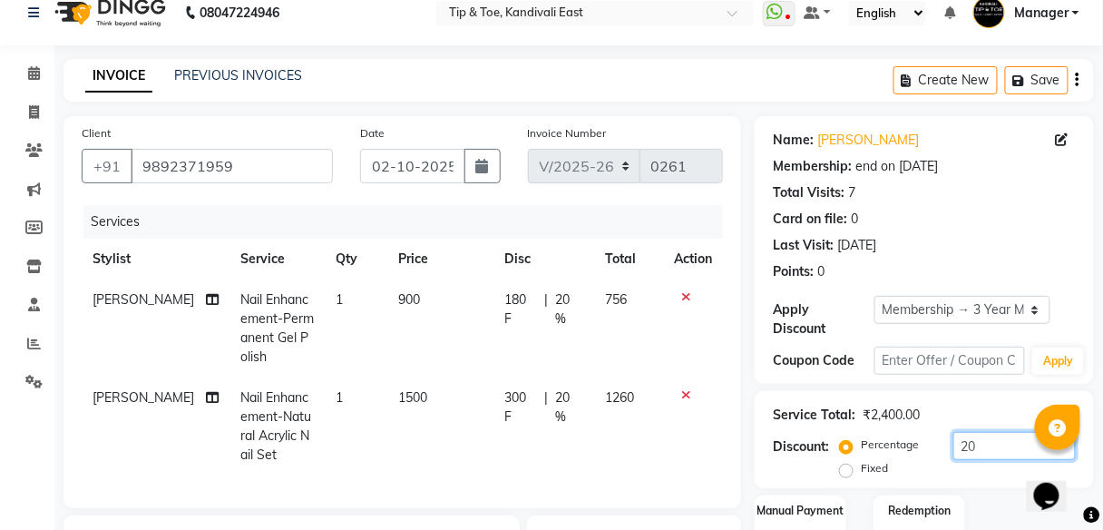
click at [993, 442] on input "20" at bounding box center [1014, 446] width 122 height 28
type input "2"
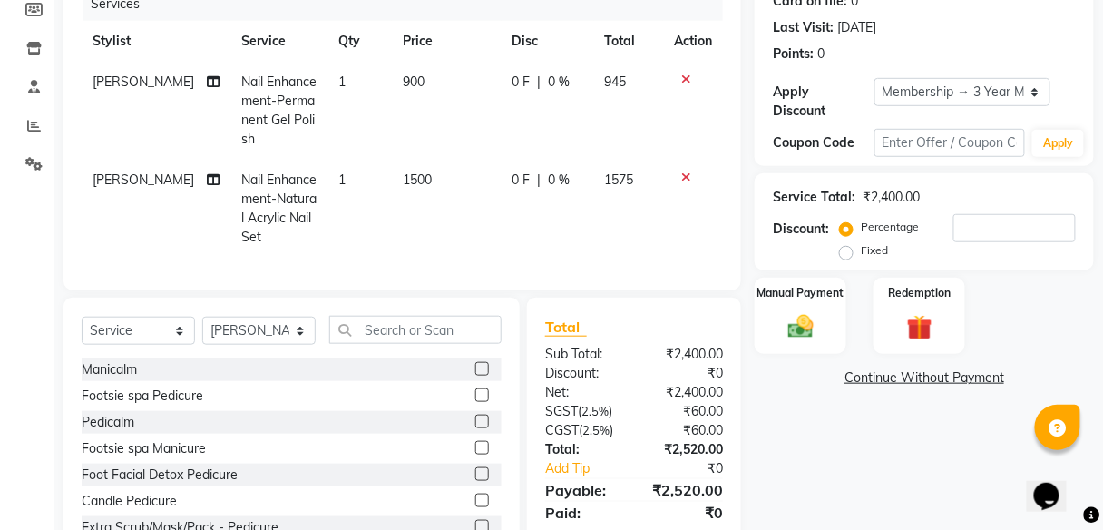
click at [537, 176] on div "0 F | 0 %" at bounding box center [547, 179] width 71 height 19
select select "85200"
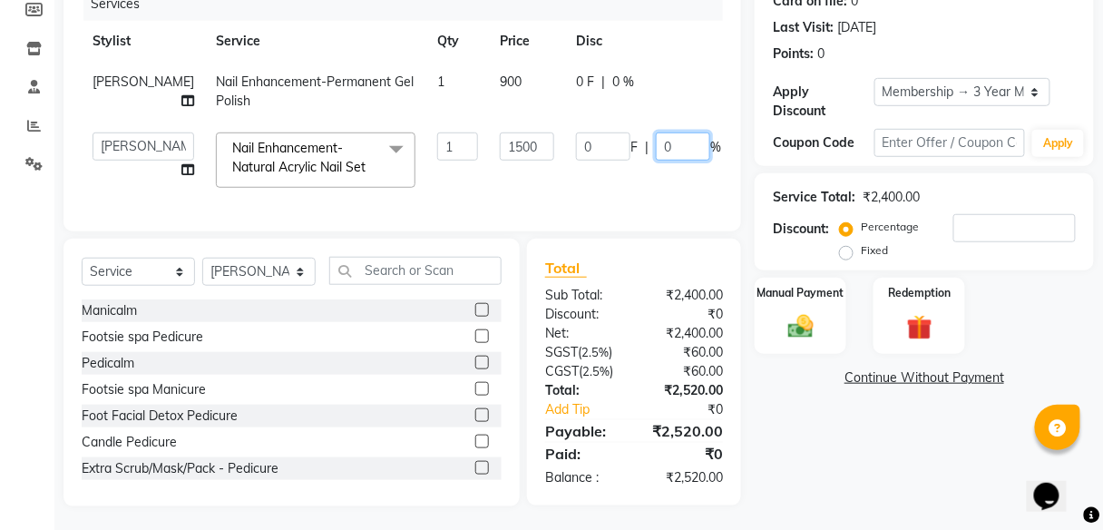
click at [656, 142] on input "0" at bounding box center [683, 146] width 54 height 28
type input "50"
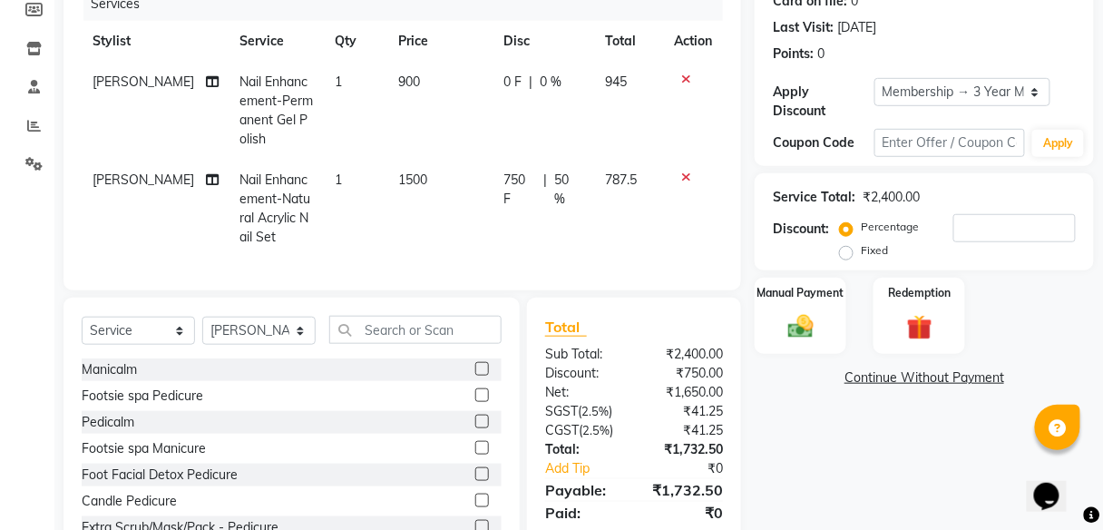
click at [613, 179] on tr "[PERSON_NAME] Nail Enhancement-Natural Acrylic Nail Set 1 1500 750 F | 50 % 787…" at bounding box center [402, 209] width 641 height 98
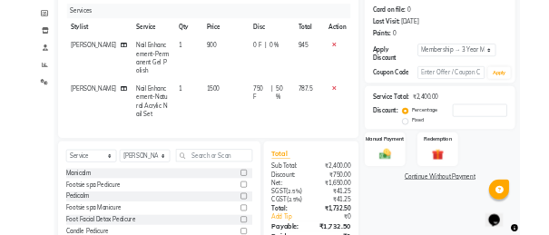
scroll to position [310, 0]
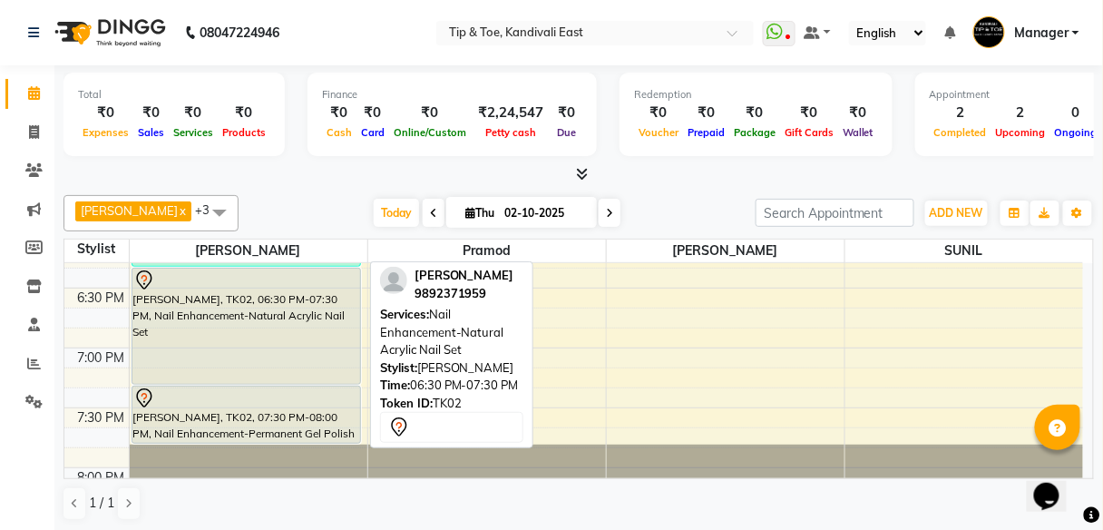
scroll to position [1233, 0]
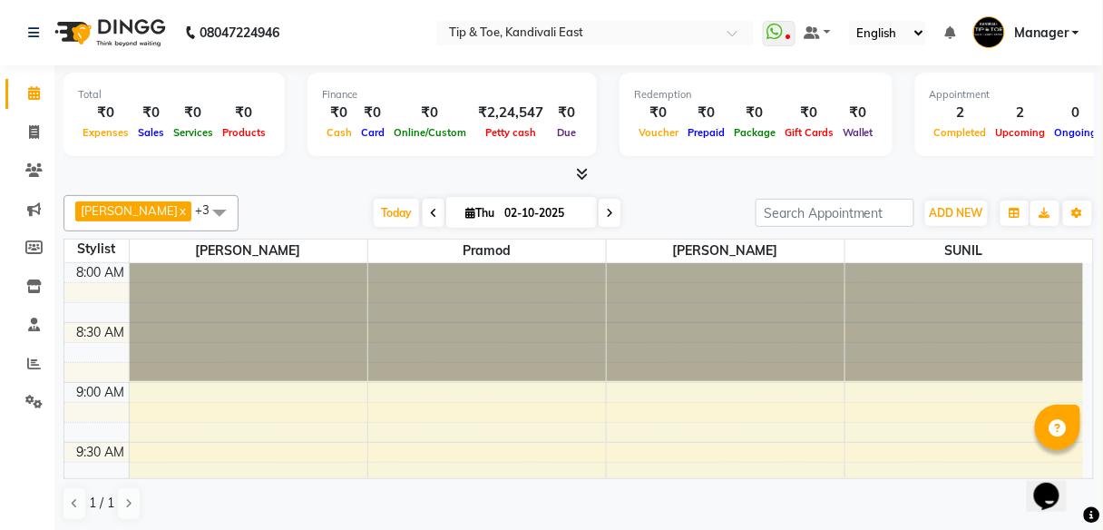
scroll to position [1233, 0]
